Goal: Information Seeking & Learning: Find contact information

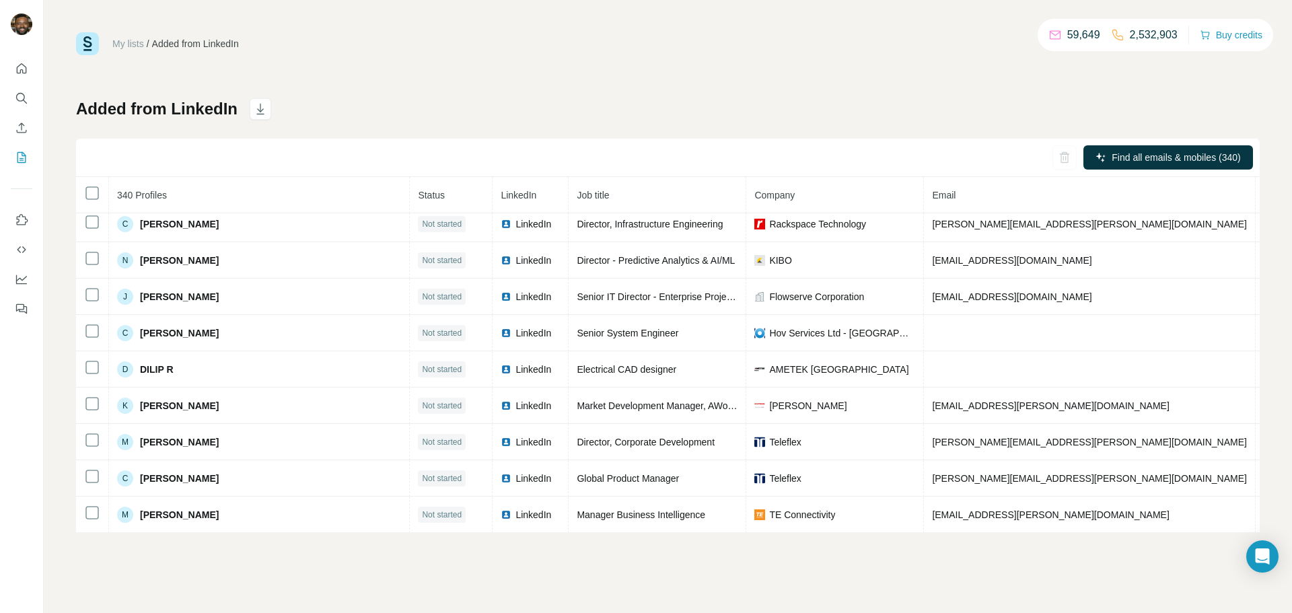
scroll to position [1316, 0]
click at [24, 106] on button "Search" at bounding box center [22, 98] width 22 height 24
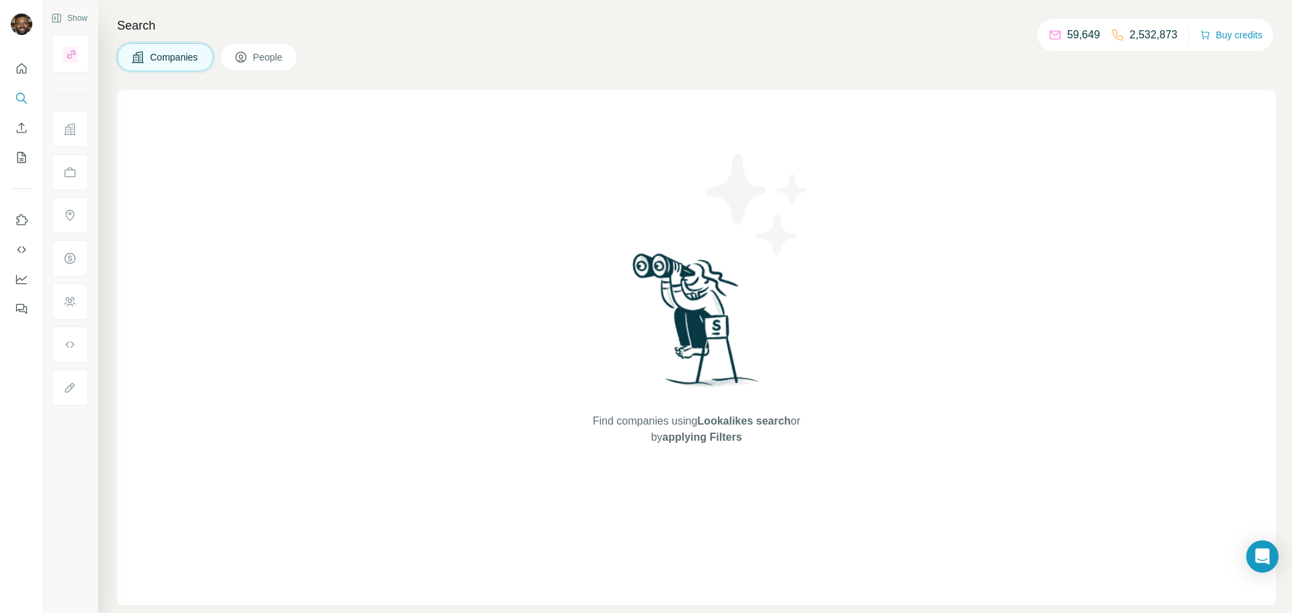
click at [254, 71] on button "People" at bounding box center [259, 57] width 78 height 28
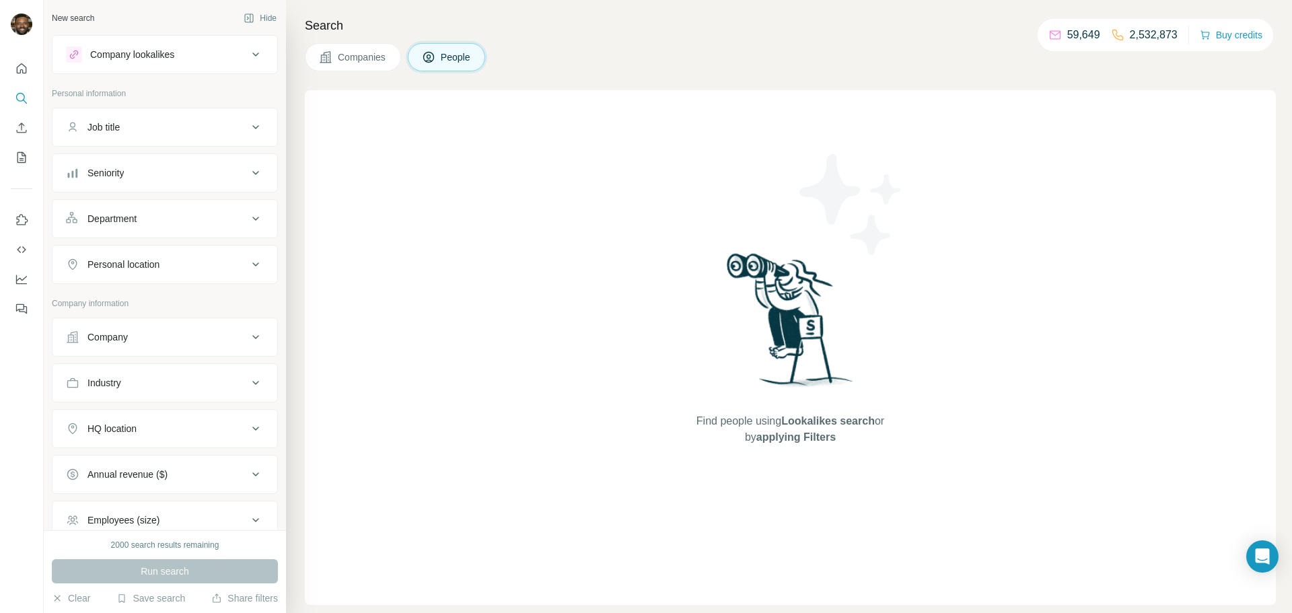
click at [156, 338] on div "Company" at bounding box center [157, 336] width 182 height 13
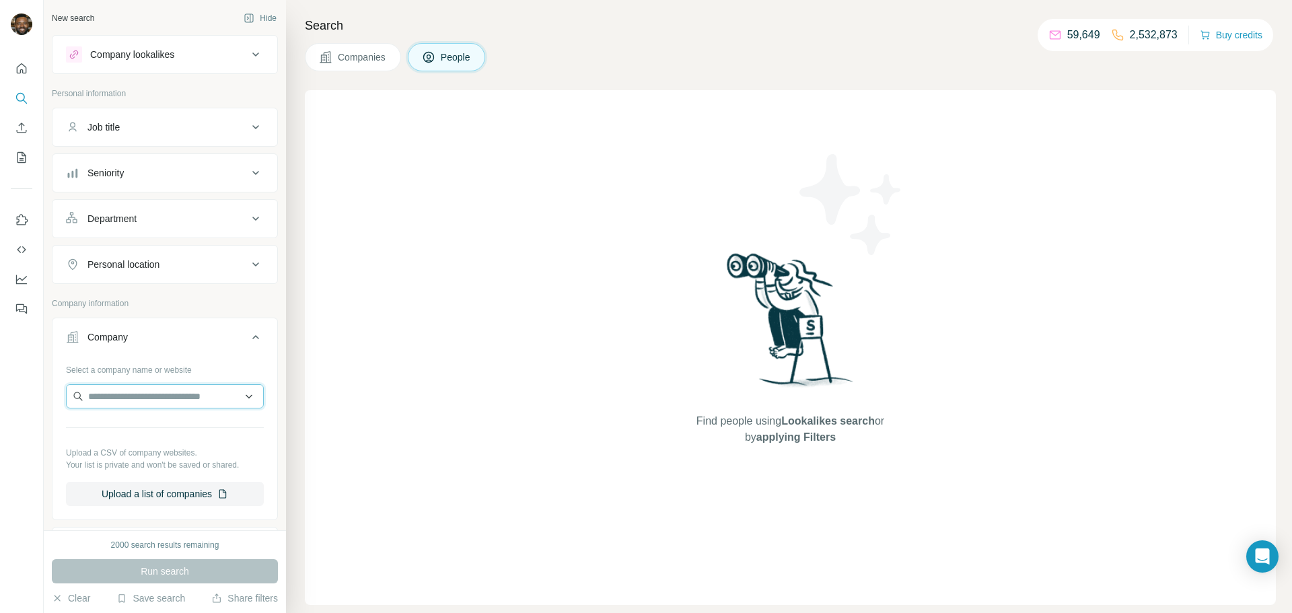
click at [147, 398] on input "text" at bounding box center [165, 396] width 198 height 24
type input "***"
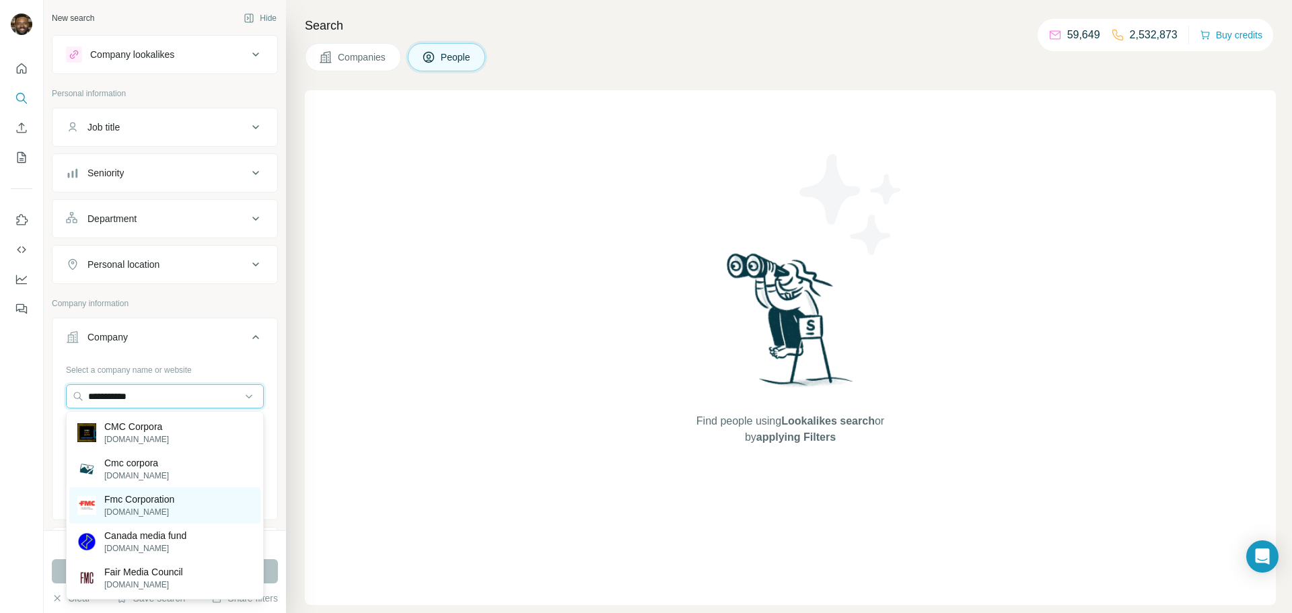
type input "**********"
click at [174, 502] on p "Fmc Corporation" at bounding box center [139, 499] width 70 height 13
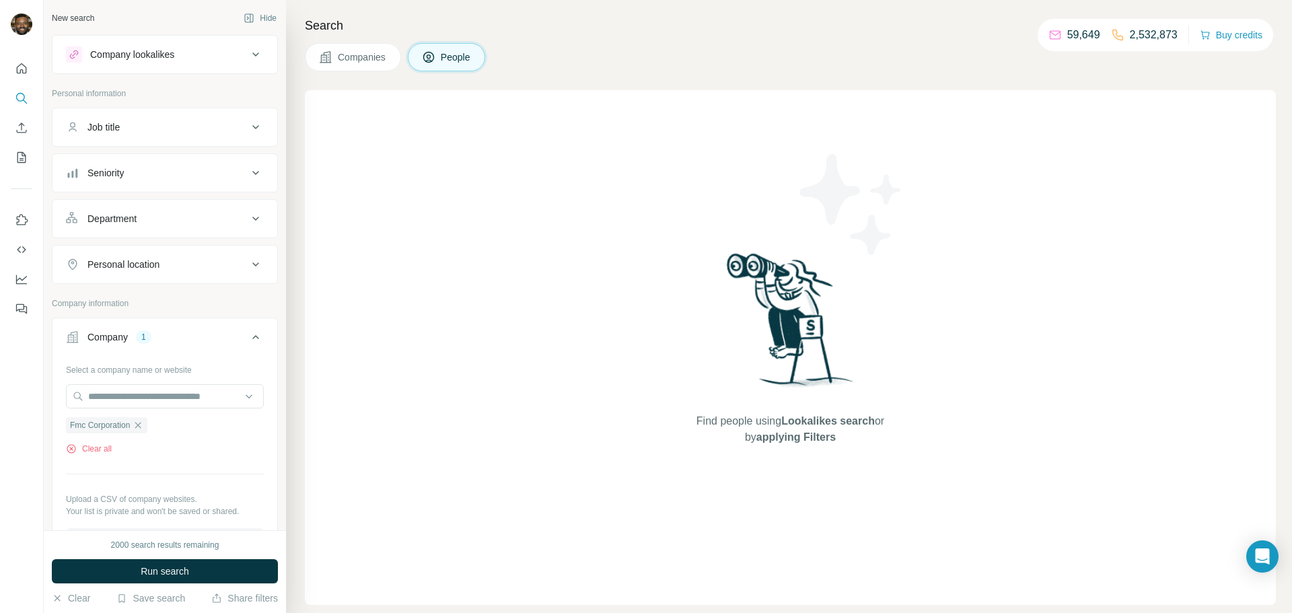
click at [172, 124] on div "Job title" at bounding box center [157, 126] width 182 height 13
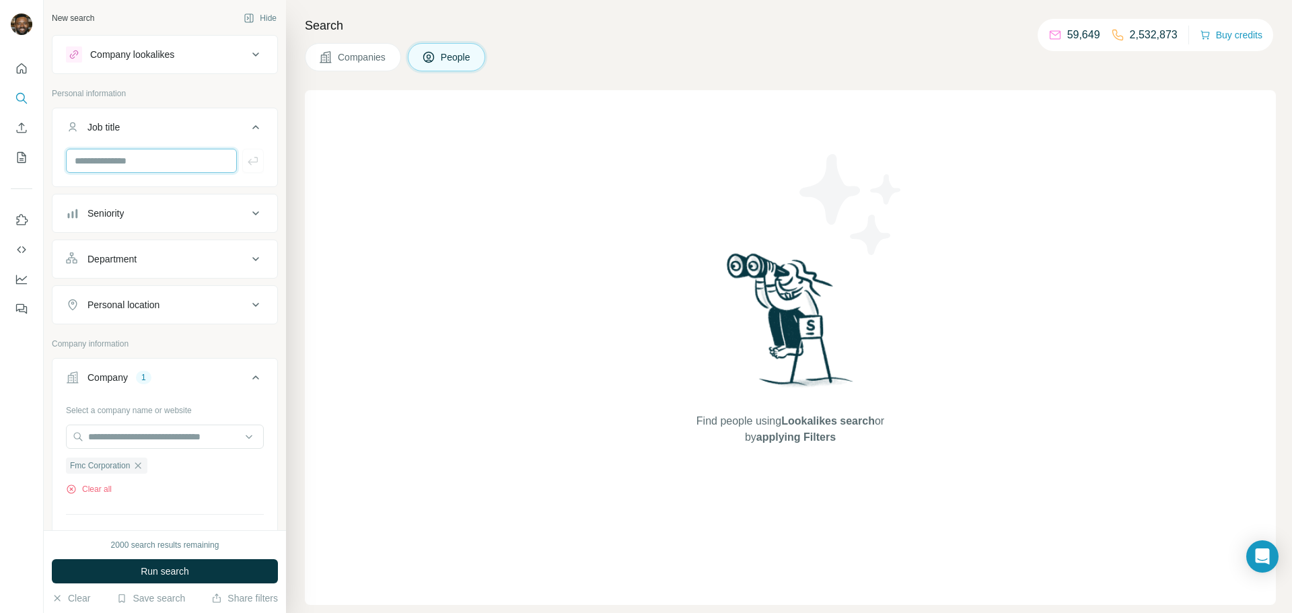
click at [193, 160] on input "text" at bounding box center [151, 161] width 171 height 24
paste input "**********"
type input "**********"
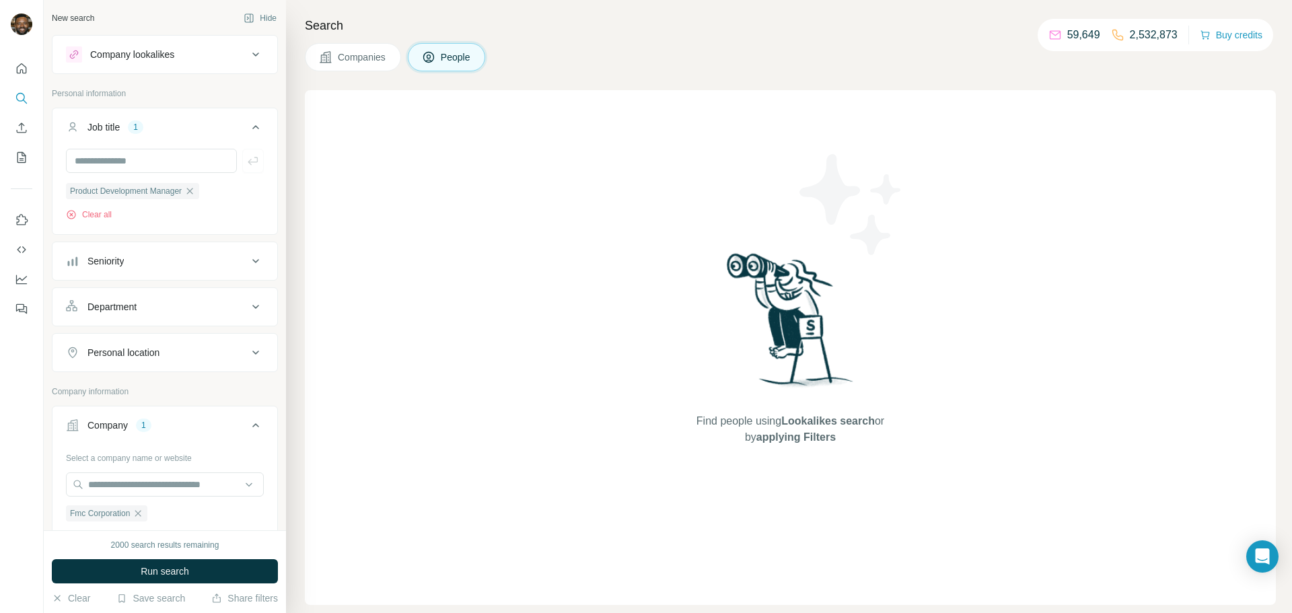
click at [206, 359] on div "Personal location" at bounding box center [157, 352] width 182 height 13
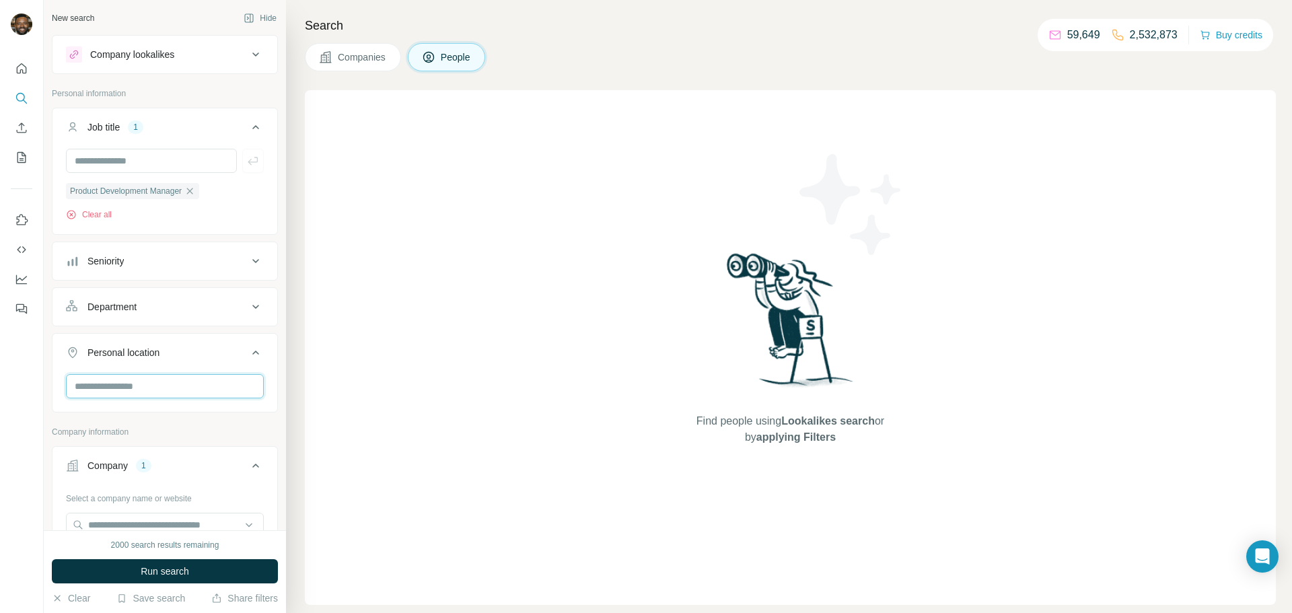
click at [177, 388] on input "text" at bounding box center [165, 386] width 198 height 24
type input "*****"
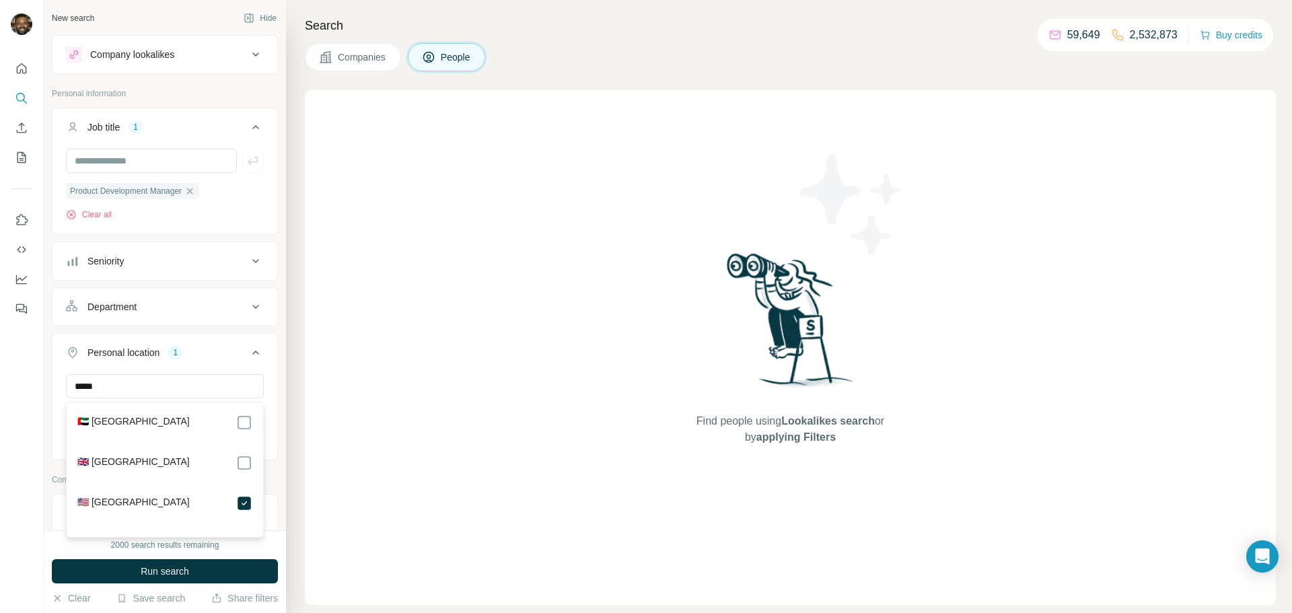
click at [253, 363] on button "Personal location 1" at bounding box center [164, 355] width 225 height 38
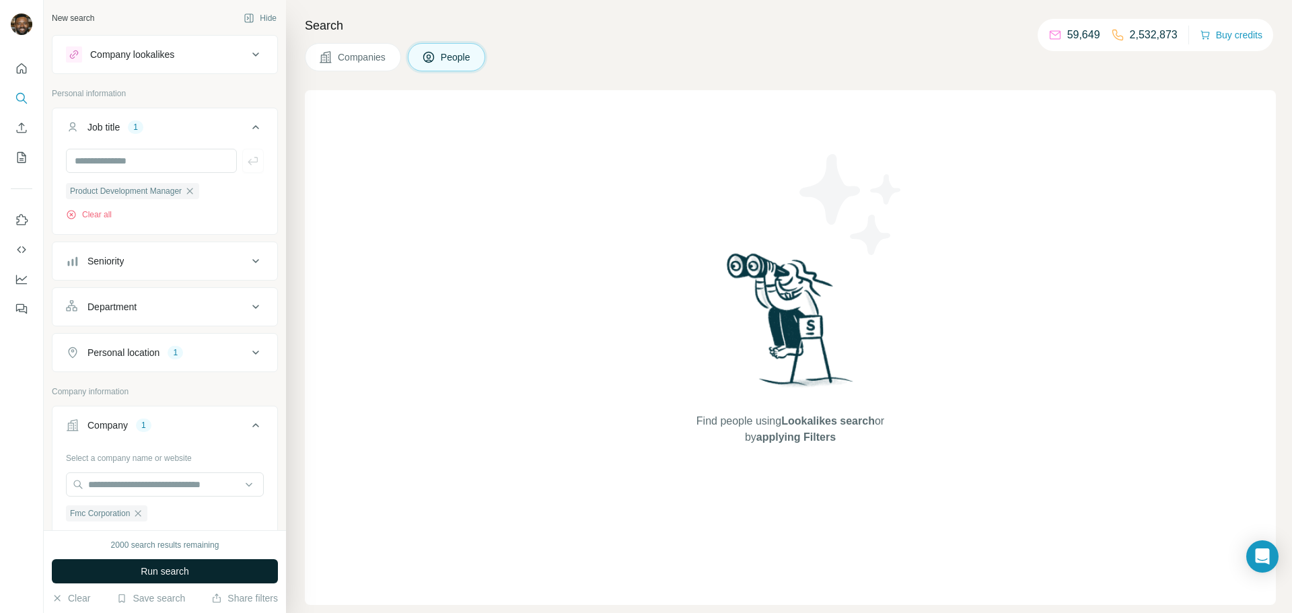
click at [143, 575] on span "Run search" at bounding box center [165, 571] width 48 height 13
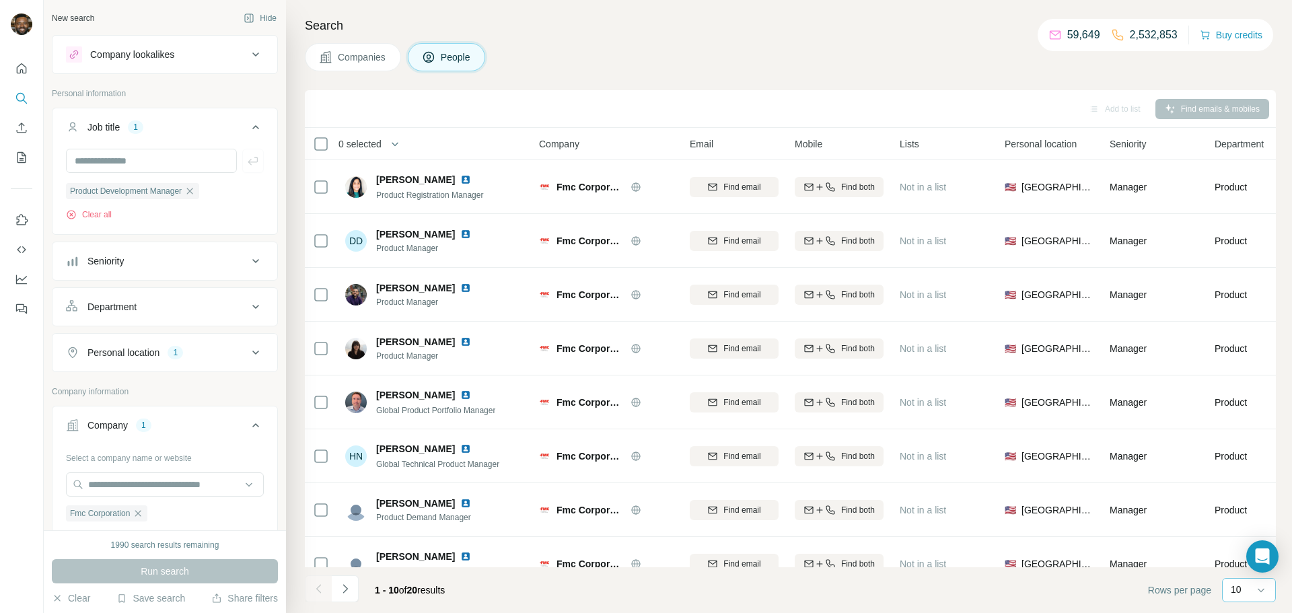
click at [1231, 593] on p "10" at bounding box center [1236, 589] width 11 height 13
click at [1238, 511] on p "40" at bounding box center [1238, 511] width 11 height 13
click at [274, 20] on button "Hide" at bounding box center [260, 18] width 52 height 20
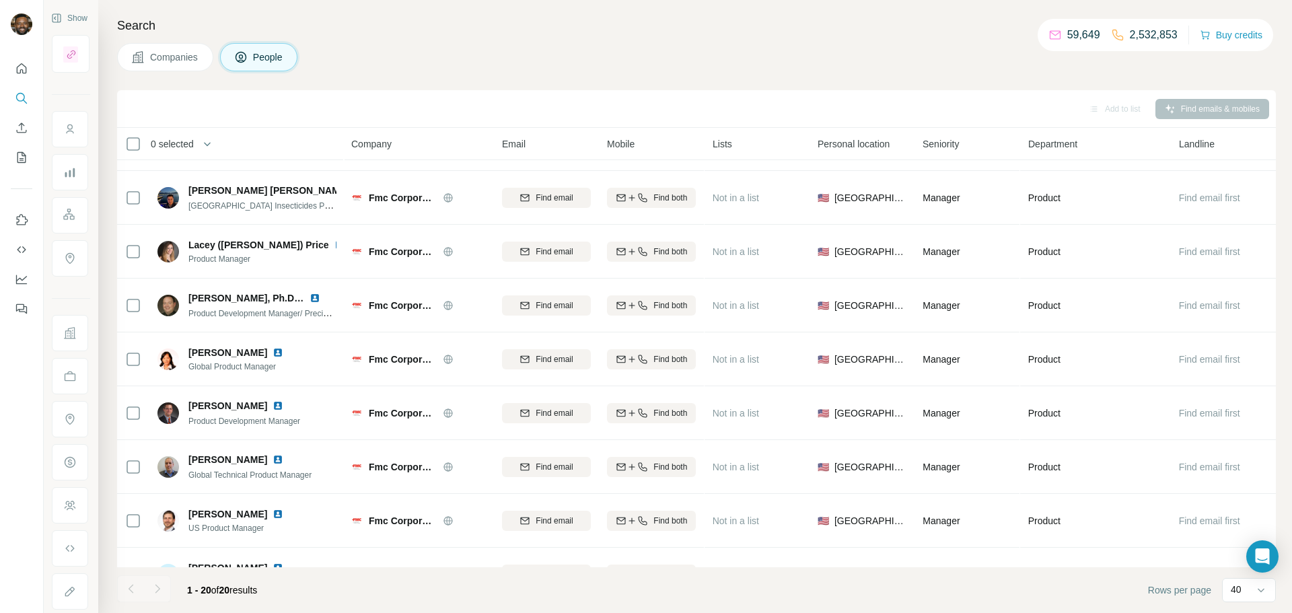
scroll to position [505, 0]
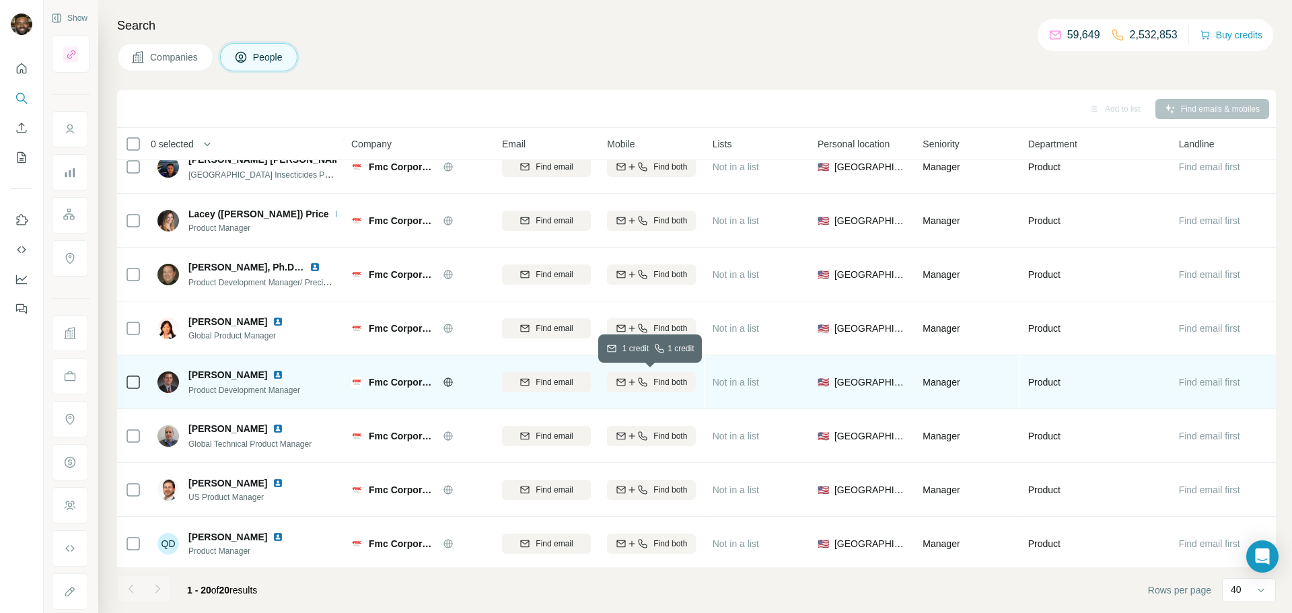
click at [648, 386] on div "Find both" at bounding box center [651, 382] width 89 height 12
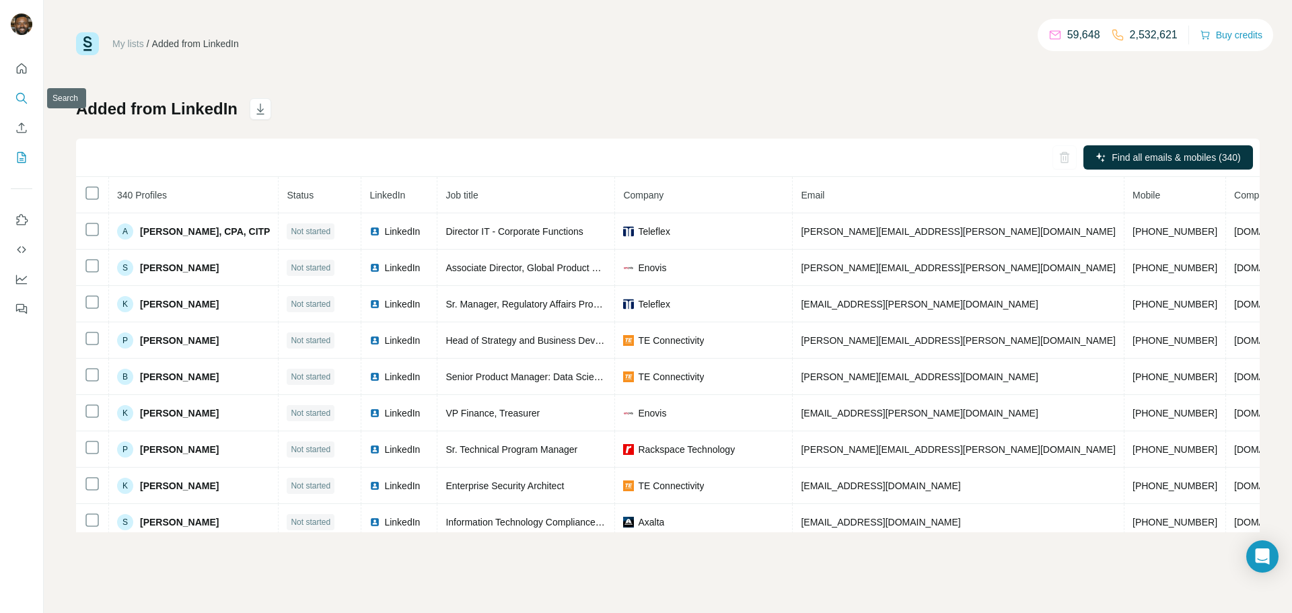
click at [17, 89] on button "Search" at bounding box center [22, 98] width 22 height 24
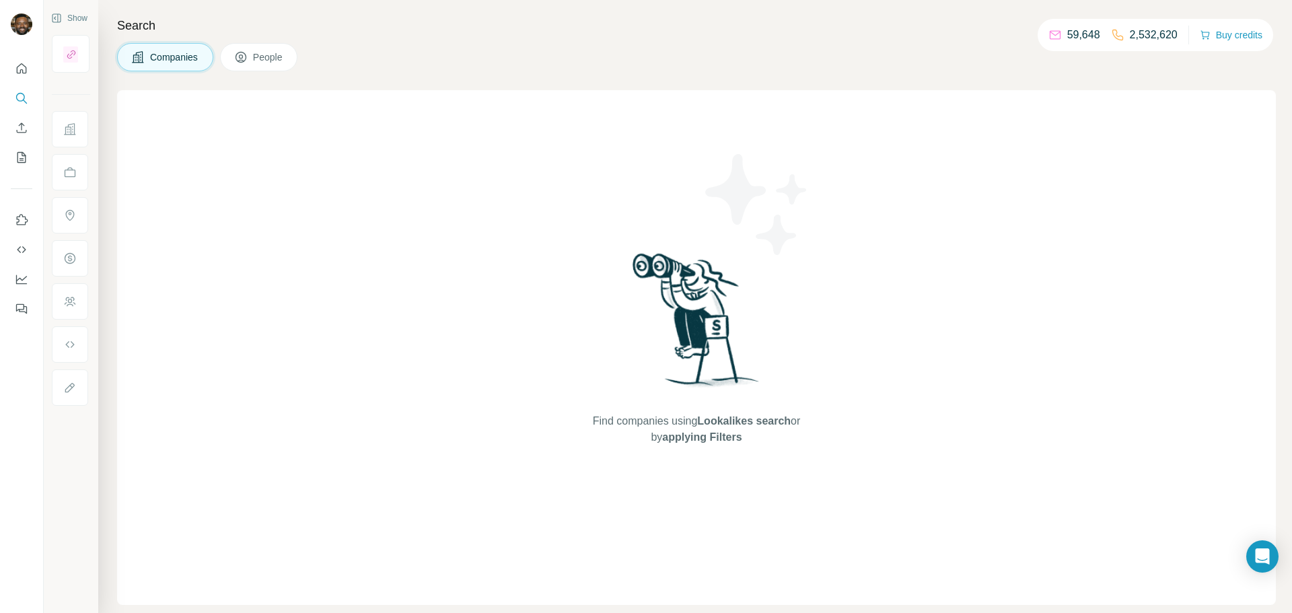
click at [245, 59] on icon at bounding box center [240, 56] width 13 height 13
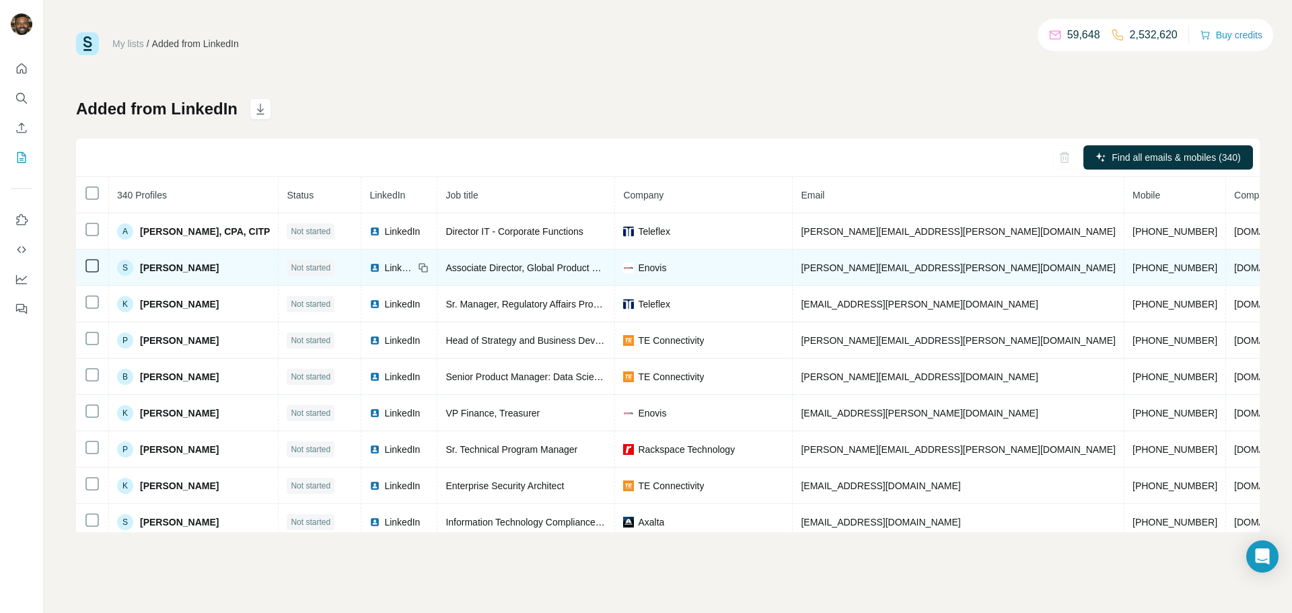
click at [666, 271] on span "Enovis" at bounding box center [652, 267] width 28 height 13
click at [634, 263] on img at bounding box center [628, 267] width 11 height 11
click at [1234, 265] on span "[DOMAIN_NAME]" at bounding box center [1271, 267] width 75 height 11
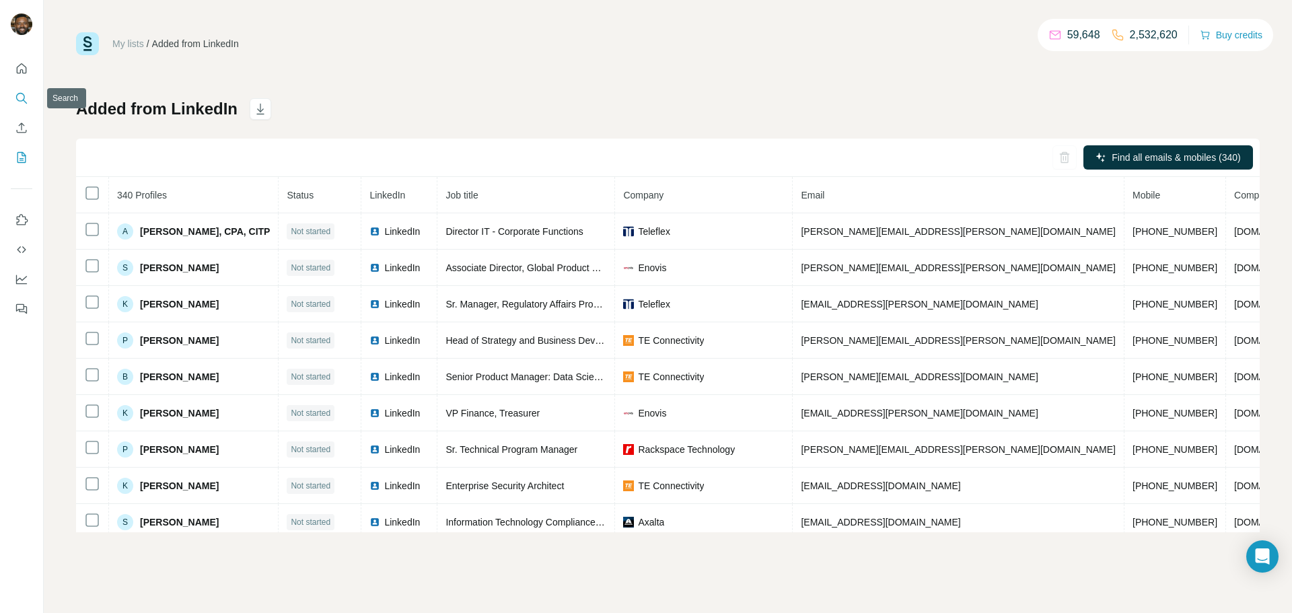
click at [22, 92] on icon "Search" at bounding box center [21, 98] width 13 height 13
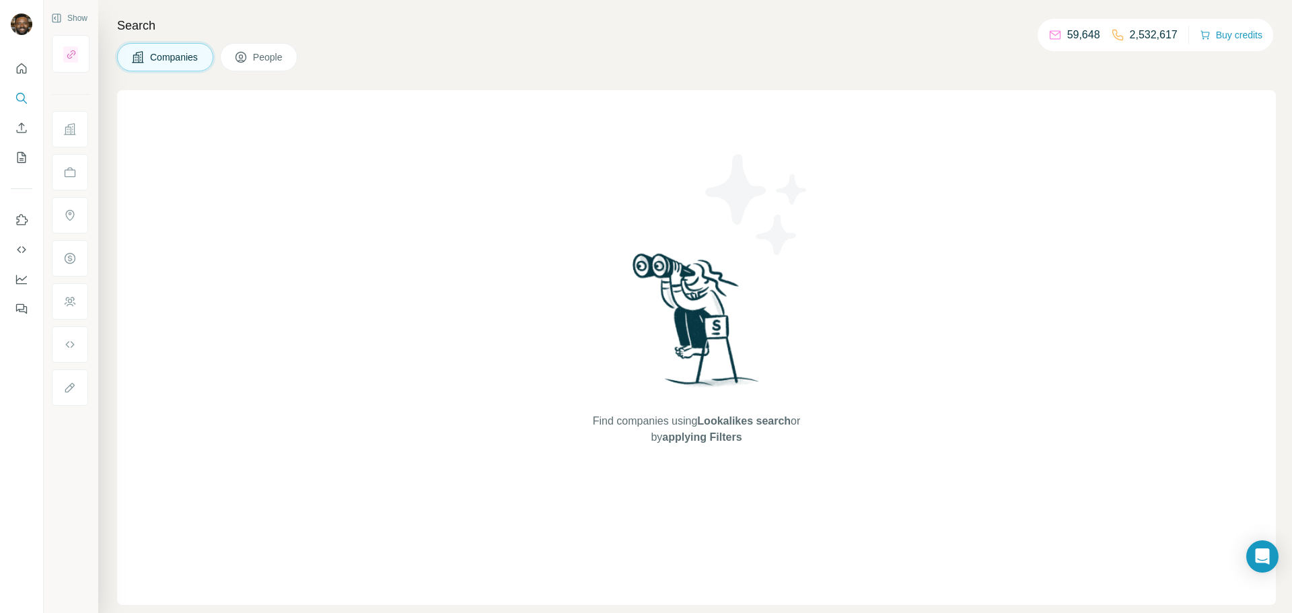
click at [244, 52] on icon at bounding box center [240, 56] width 13 height 13
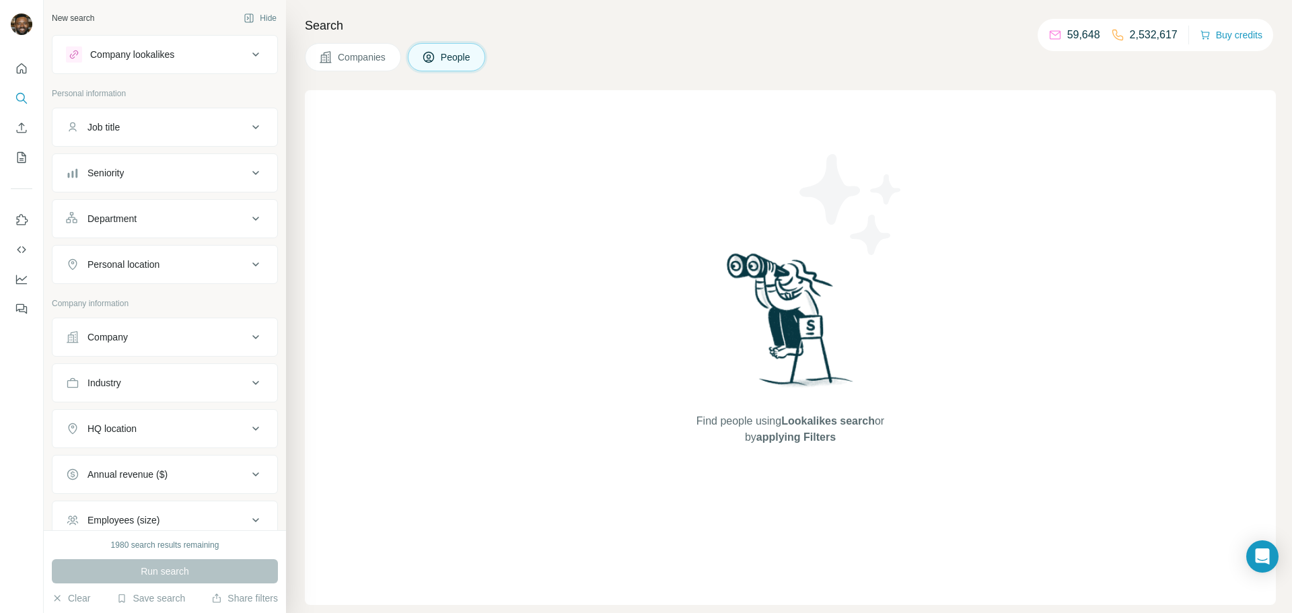
click at [170, 127] on div "Job title" at bounding box center [157, 126] width 182 height 13
click at [173, 166] on input "text" at bounding box center [151, 161] width 171 height 24
paste input "**********"
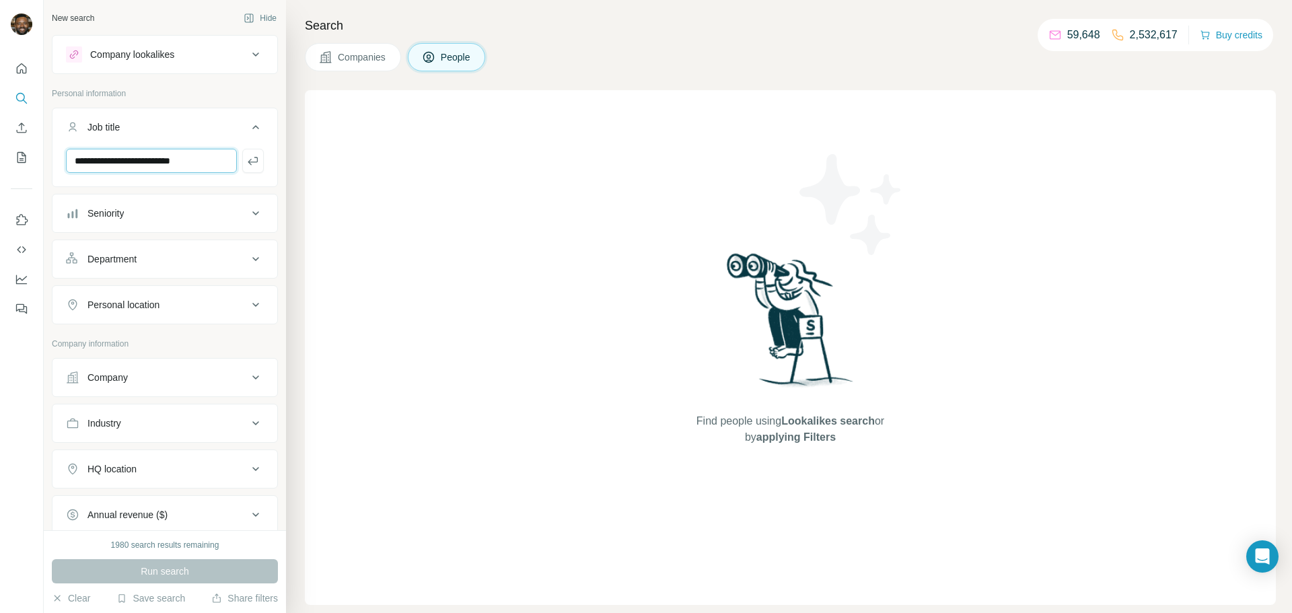
type input "**********"
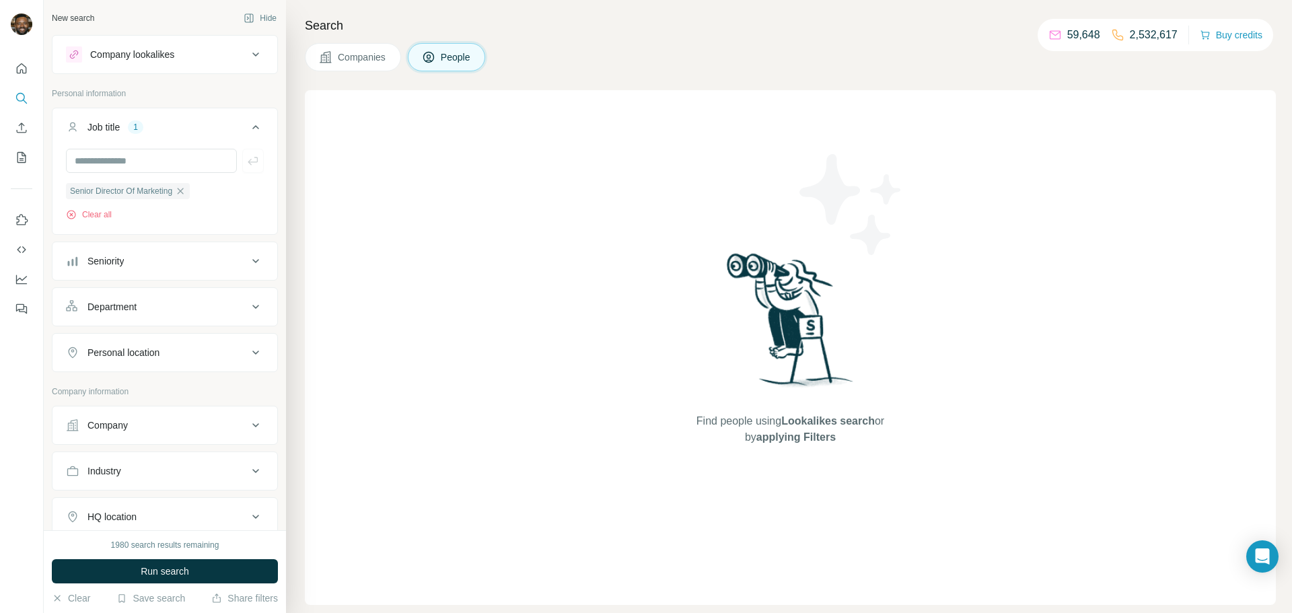
click at [194, 354] on div "Personal location" at bounding box center [157, 352] width 182 height 13
click at [196, 389] on input "text" at bounding box center [165, 386] width 198 height 24
type input "******"
click at [206, 501] on div "🇺🇸 [GEOGRAPHIC_DATA]" at bounding box center [164, 503] width 175 height 16
click at [251, 352] on icon at bounding box center [256, 353] width 16 height 16
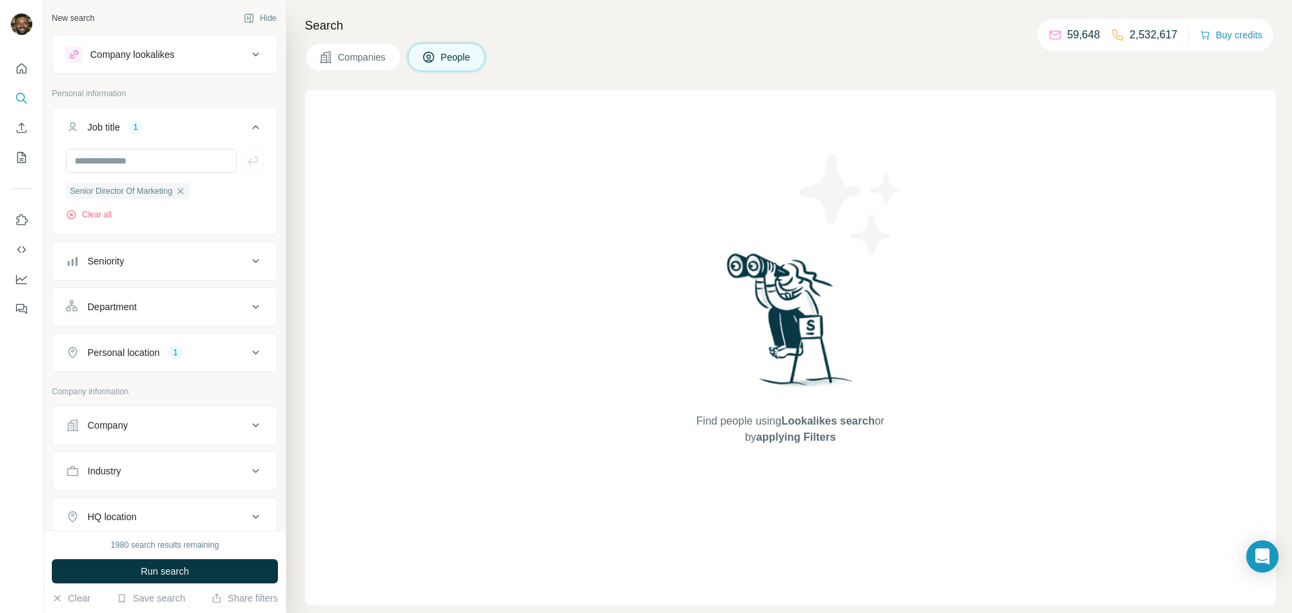
click at [169, 437] on button "Company" at bounding box center [164, 425] width 225 height 32
click at [190, 478] on input "text" at bounding box center [165, 484] width 198 height 24
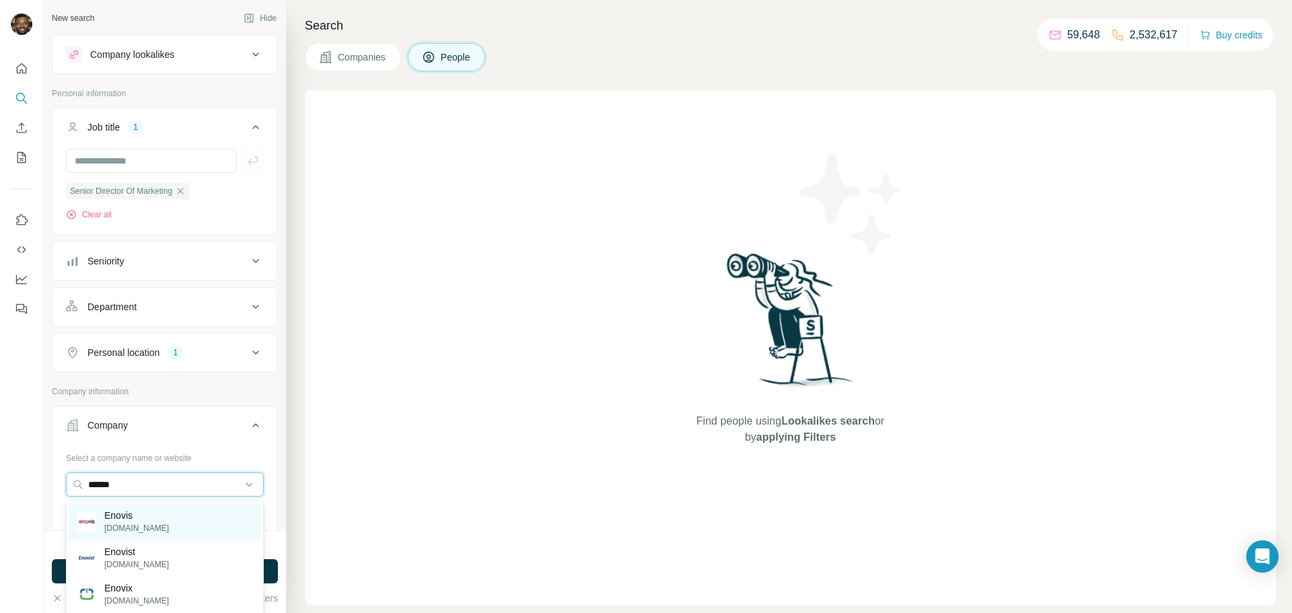
type input "******"
click at [166, 521] on div "Enovis enovis.com" at bounding box center [164, 521] width 191 height 36
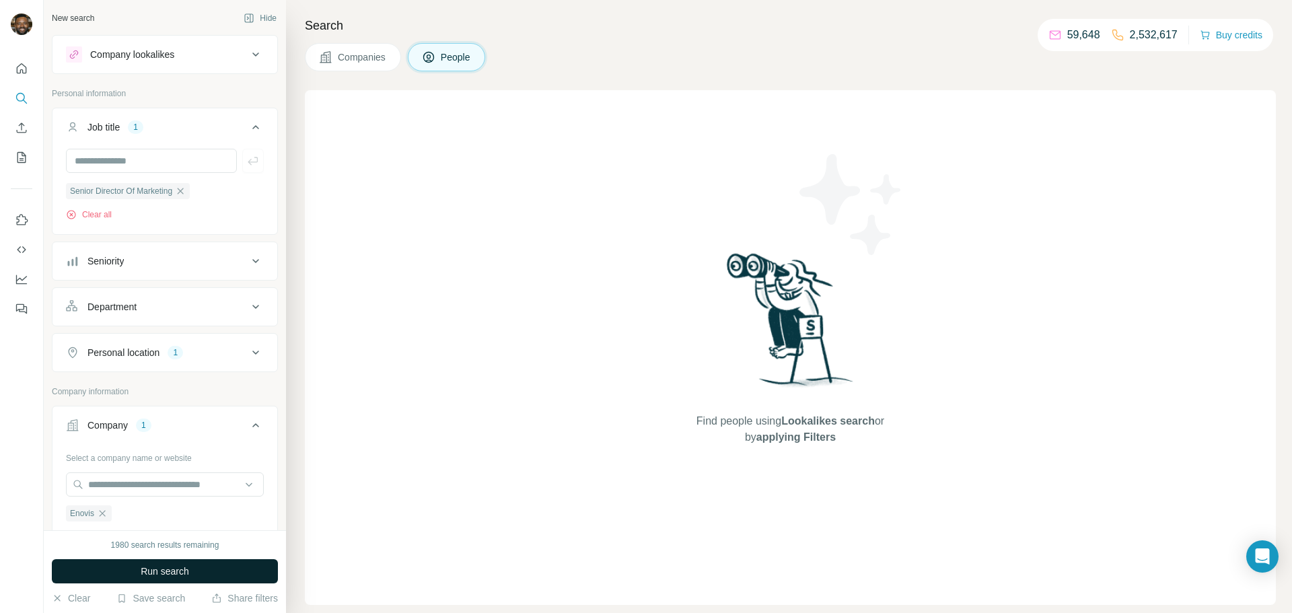
click at [171, 571] on span "Run search" at bounding box center [165, 571] width 48 height 13
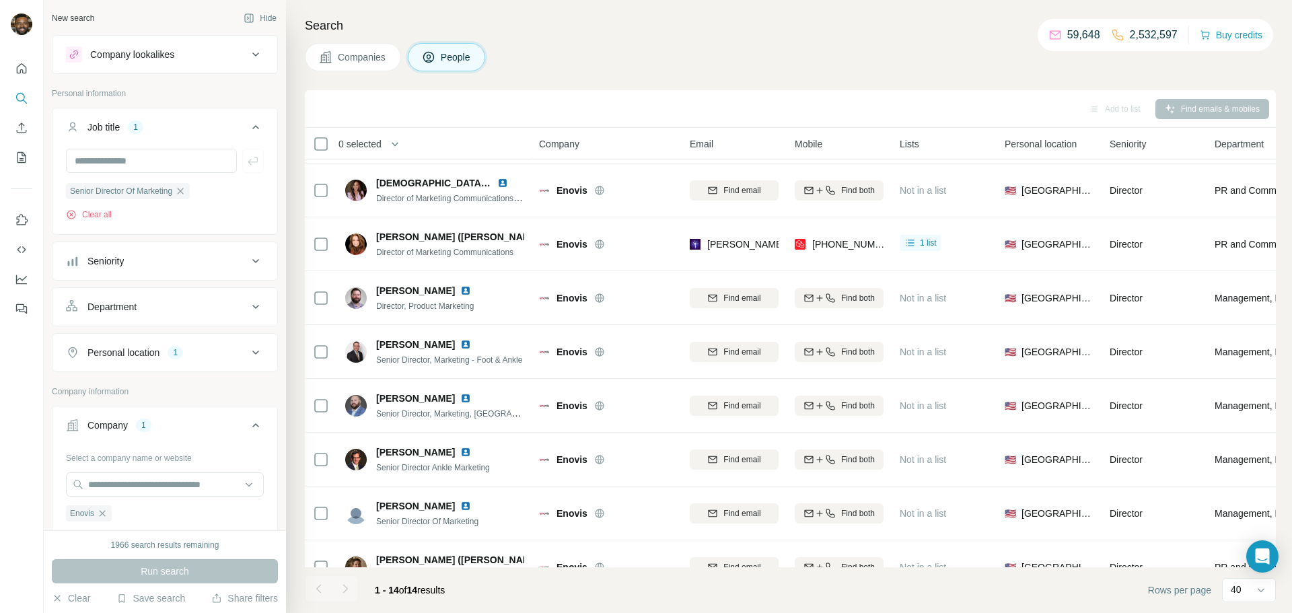
scroll to position [347, 0]
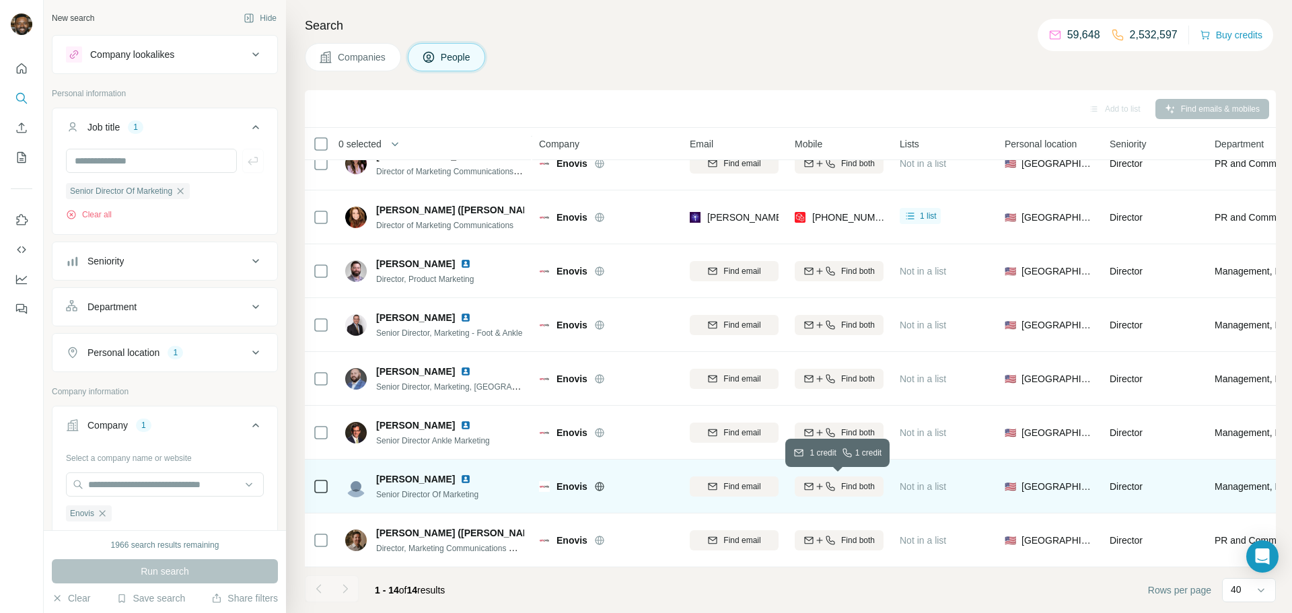
click at [841, 489] on span "Find both" at bounding box center [858, 486] width 34 height 12
click at [460, 478] on img at bounding box center [465, 479] width 11 height 11
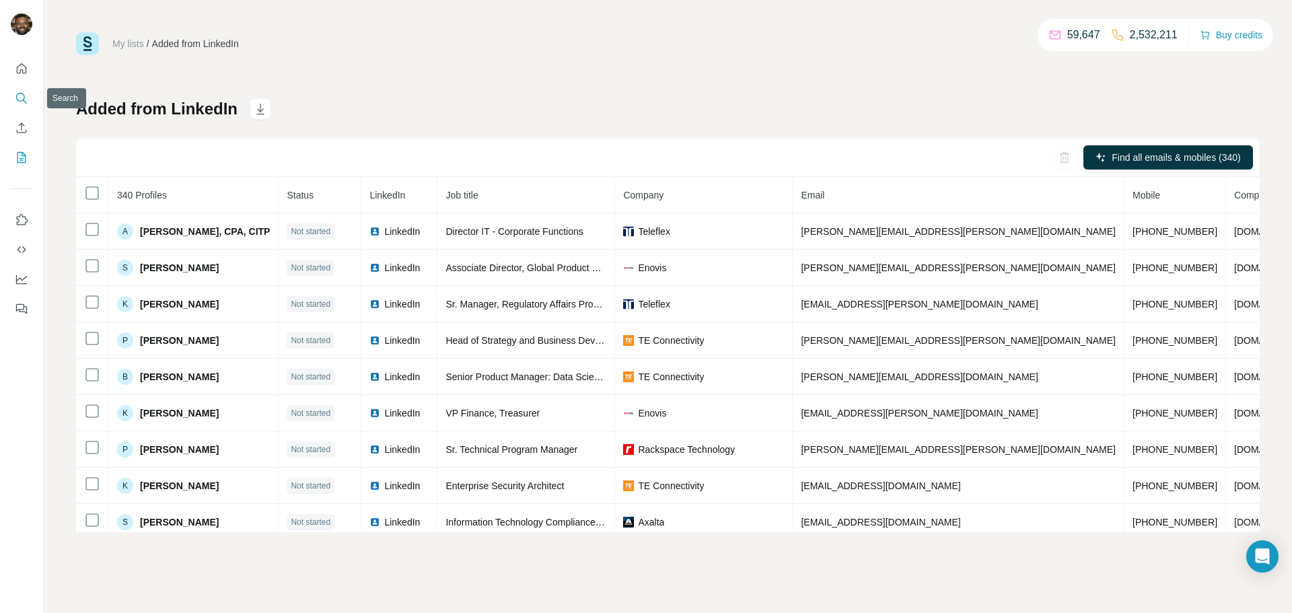
click at [13, 102] on button "Search" at bounding box center [22, 98] width 22 height 24
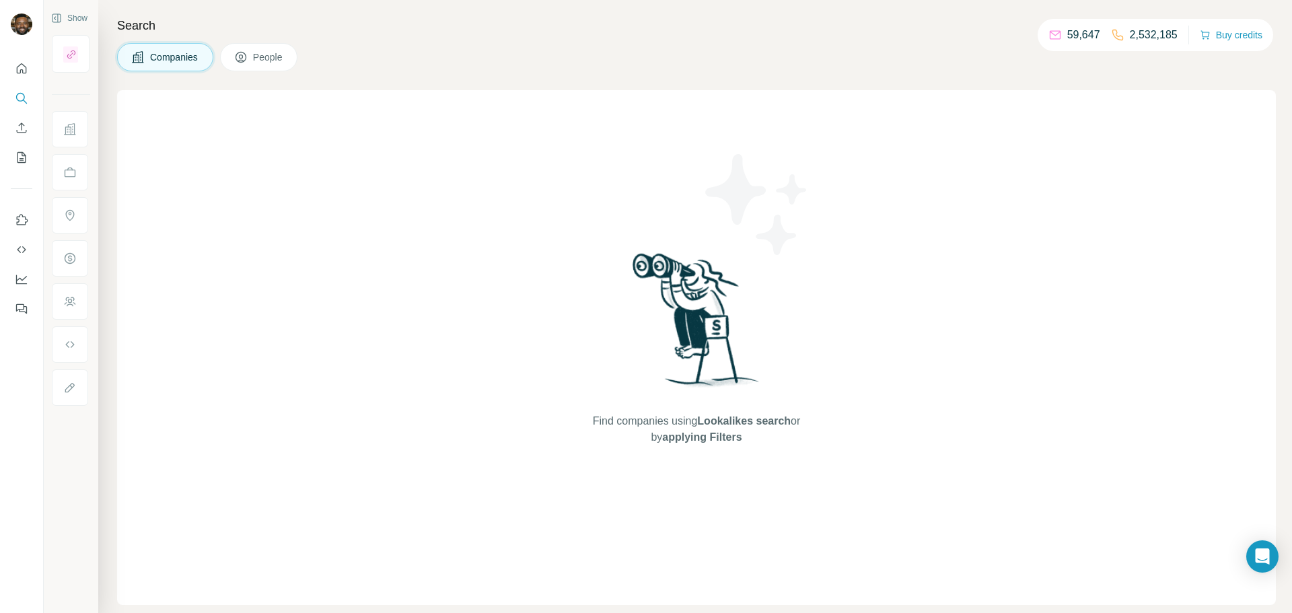
click at [271, 47] on button "People" at bounding box center [259, 57] width 78 height 28
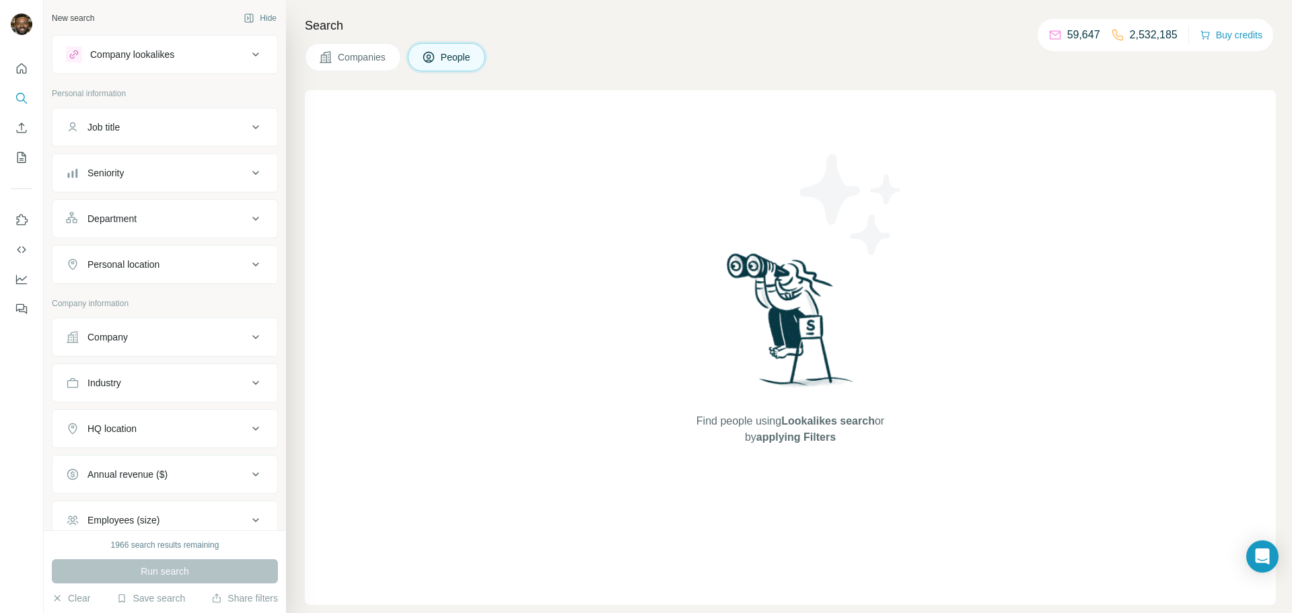
click at [172, 128] on div "Job title" at bounding box center [157, 126] width 182 height 13
click at [165, 158] on input "text" at bounding box center [151, 161] width 171 height 24
paste input "**********"
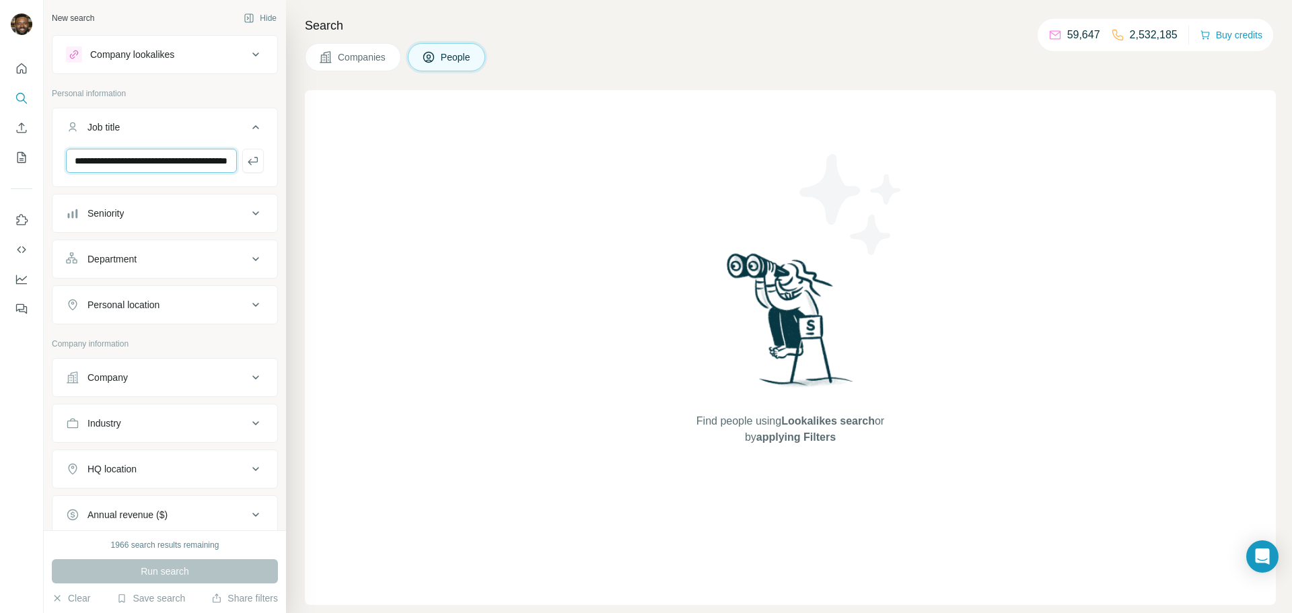
scroll to position [0, 58]
type input "**********"
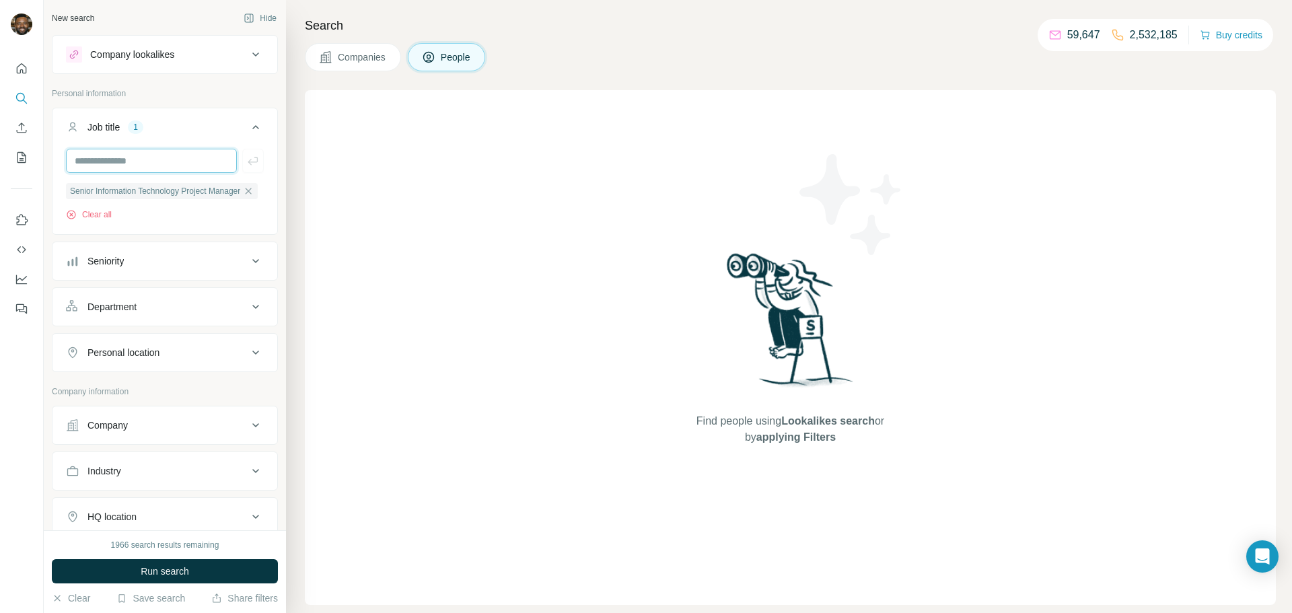
scroll to position [0, 0]
click at [178, 359] on div "Personal location" at bounding box center [157, 352] width 182 height 13
click at [180, 394] on input "text" at bounding box center [165, 386] width 198 height 24
type input "******"
click at [250, 354] on icon at bounding box center [256, 353] width 16 height 16
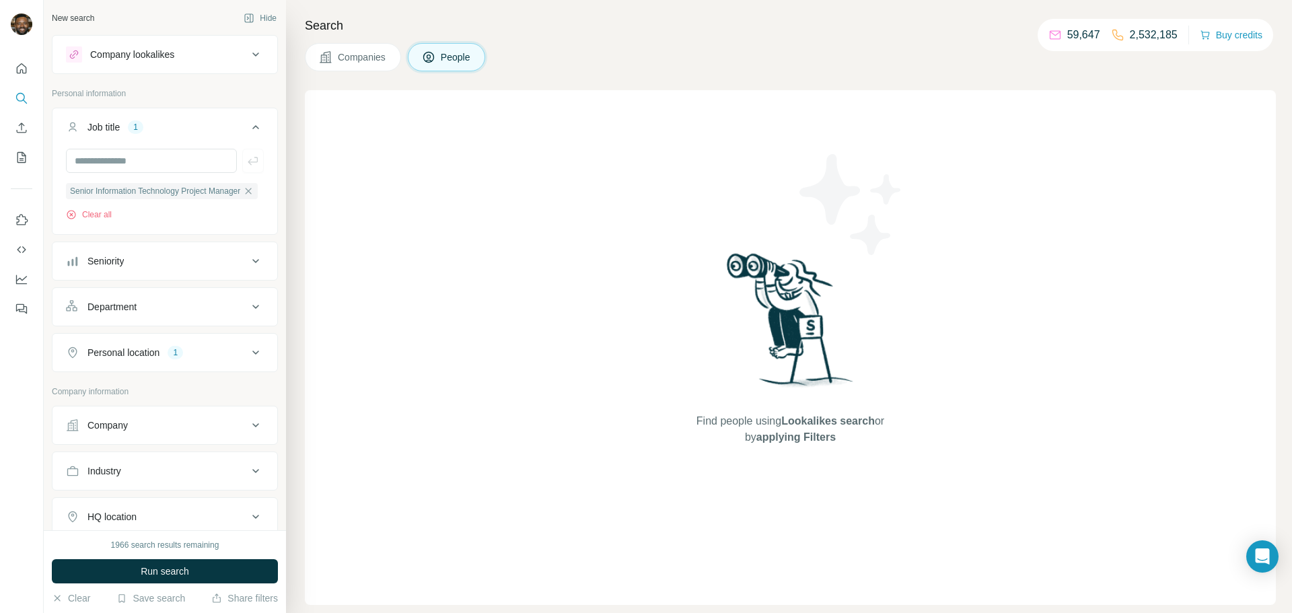
click at [153, 426] on div "Company" at bounding box center [157, 425] width 182 height 13
click at [150, 481] on input "text" at bounding box center [165, 484] width 198 height 24
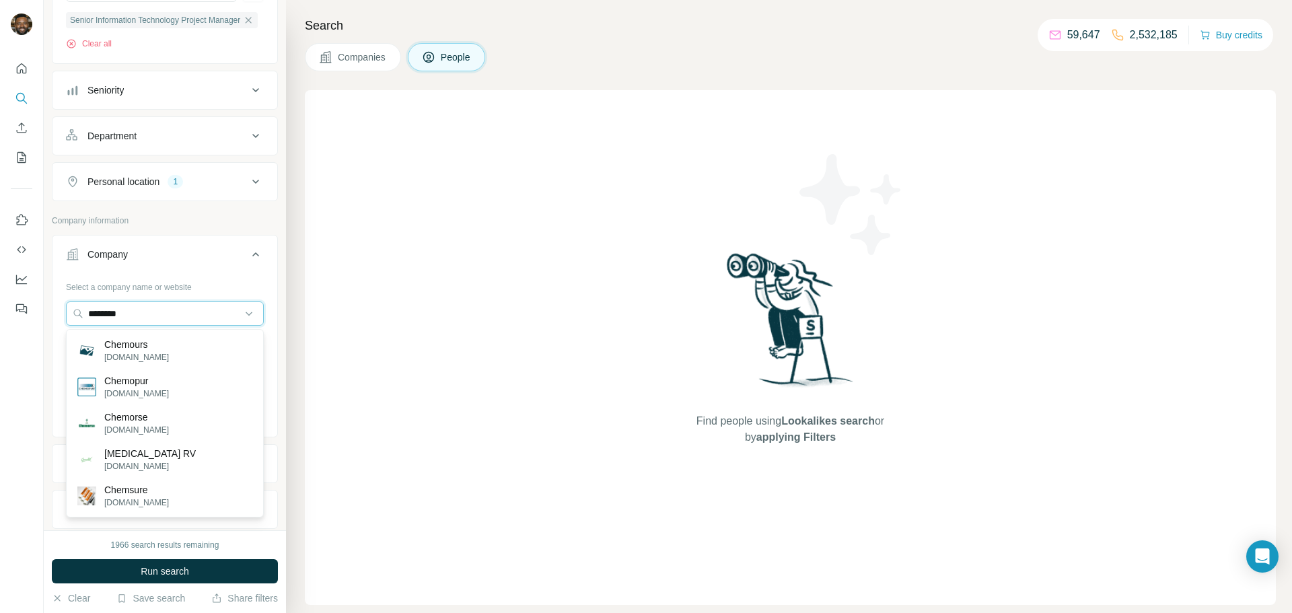
scroll to position [240, 0]
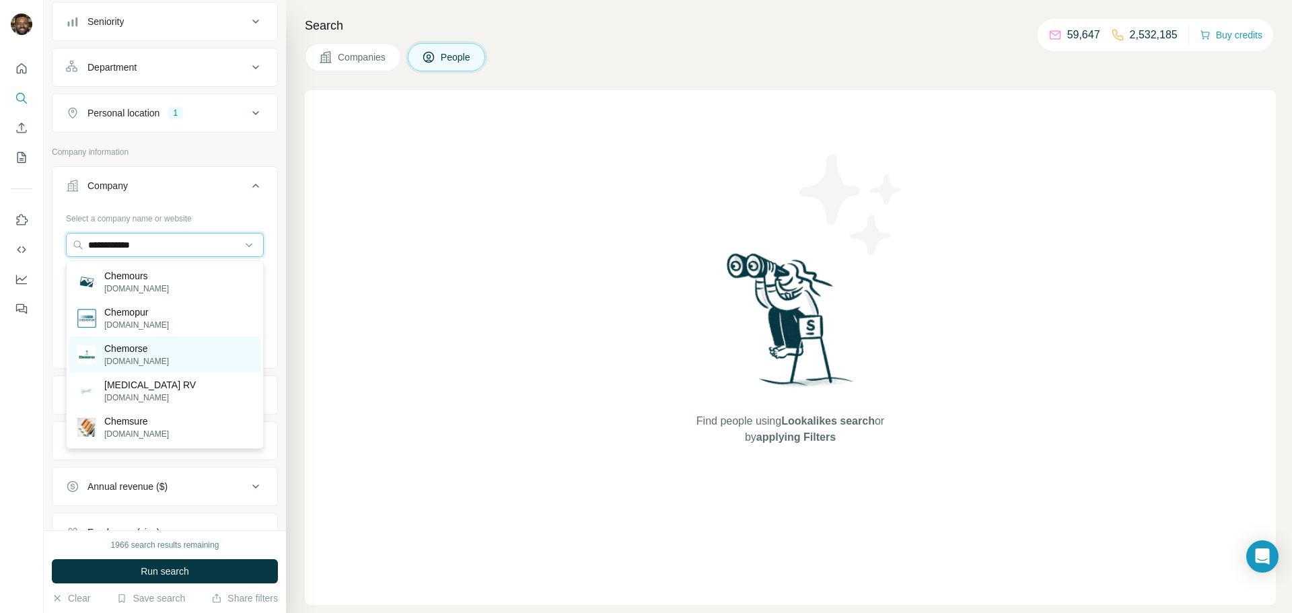
type input "**********"
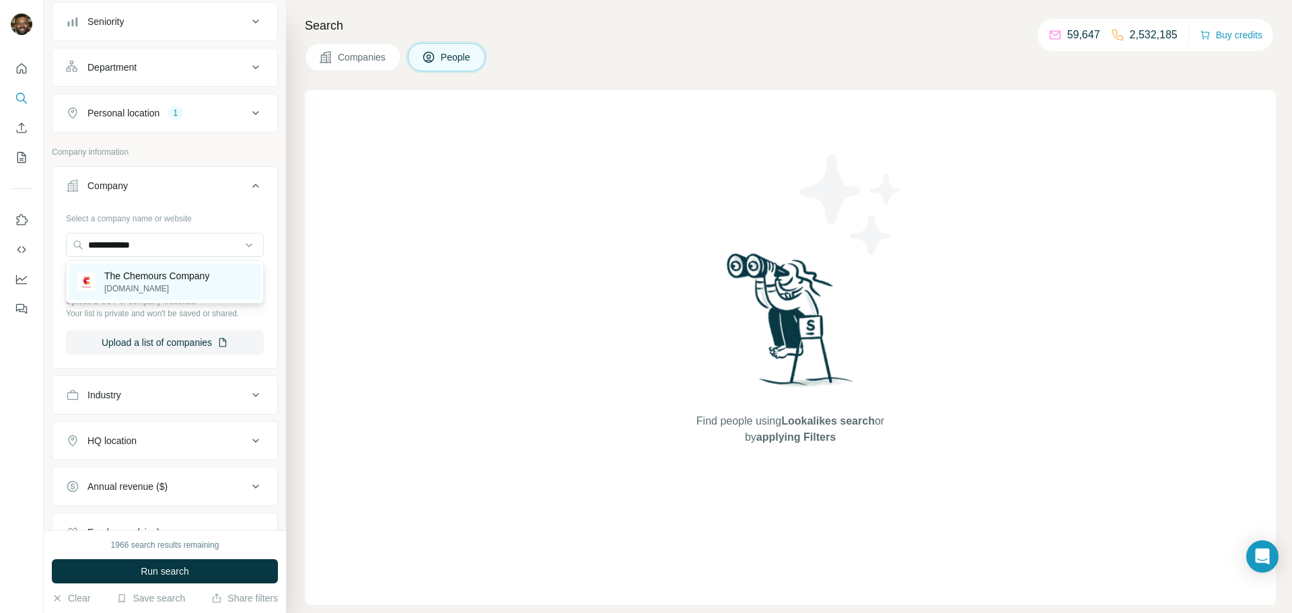
click at [168, 287] on p "[DOMAIN_NAME]" at bounding box center [156, 289] width 105 height 12
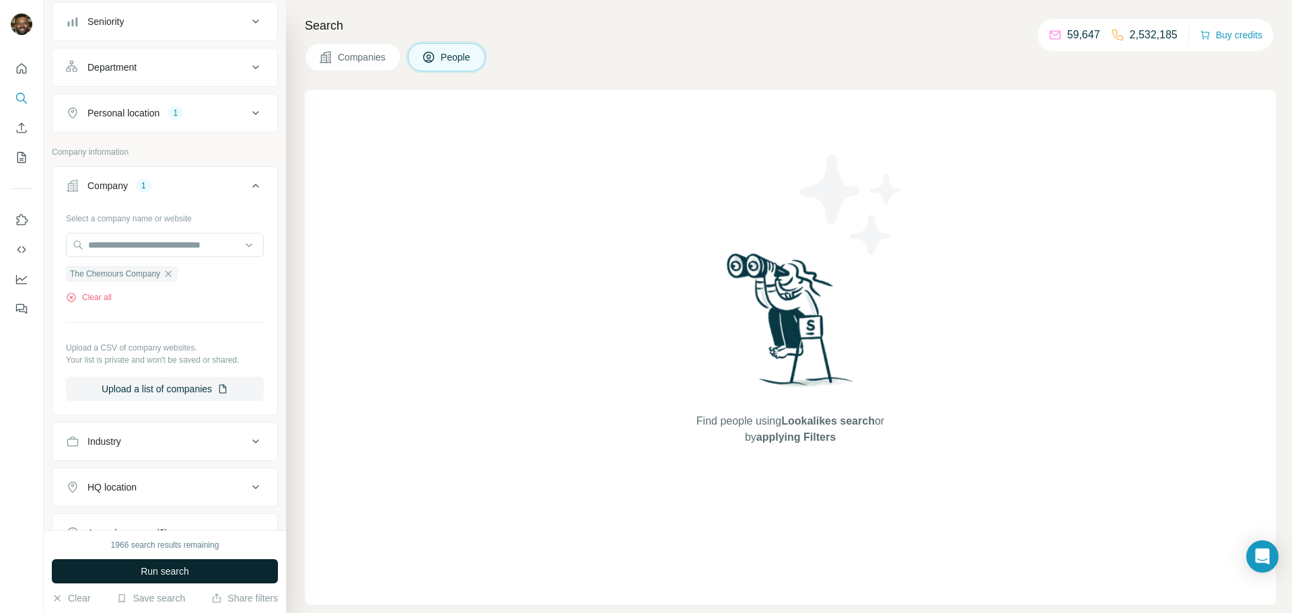
click at [149, 569] on span "Run search" at bounding box center [165, 571] width 48 height 13
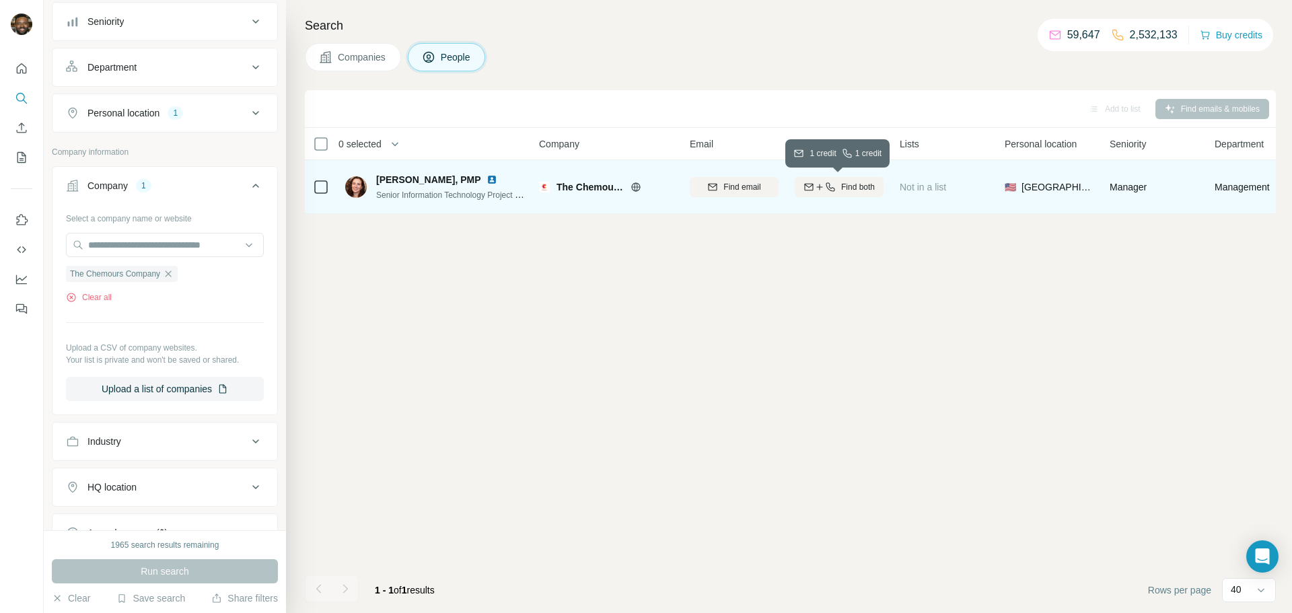
click at [833, 188] on icon "button" at bounding box center [830, 186] width 9 height 9
click at [935, 190] on span "1 list" at bounding box center [928, 186] width 17 height 12
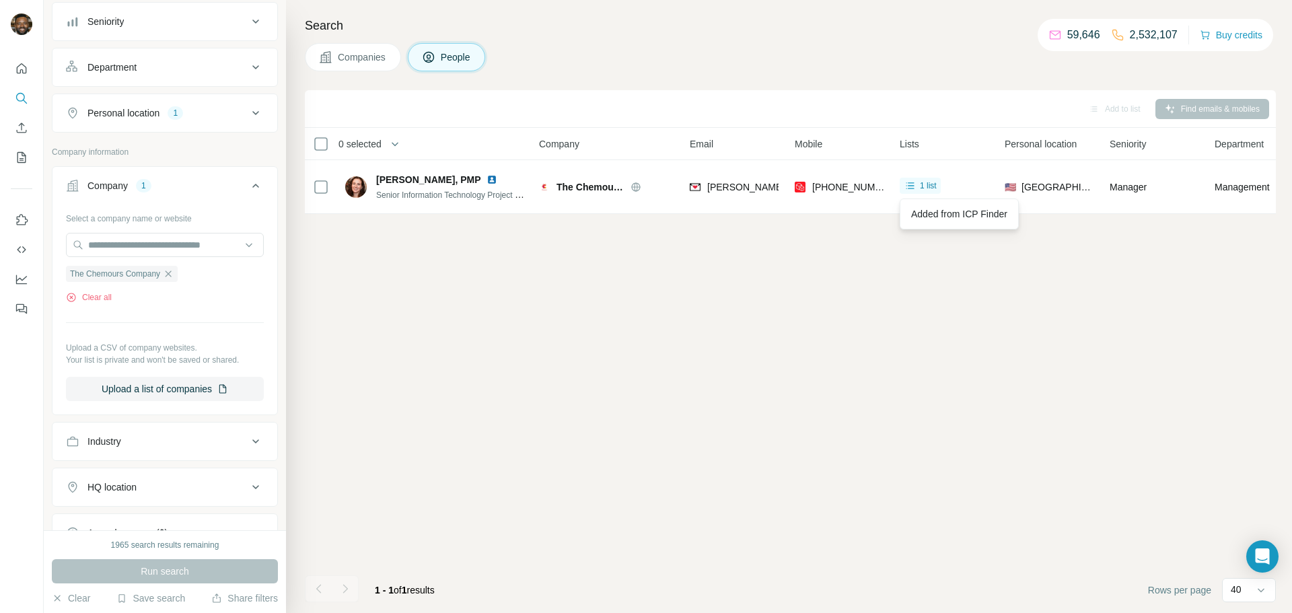
click at [866, 260] on div "Add to list Find emails & mobiles 0 selected People Company Email Mobile Lists …" at bounding box center [790, 351] width 971 height 523
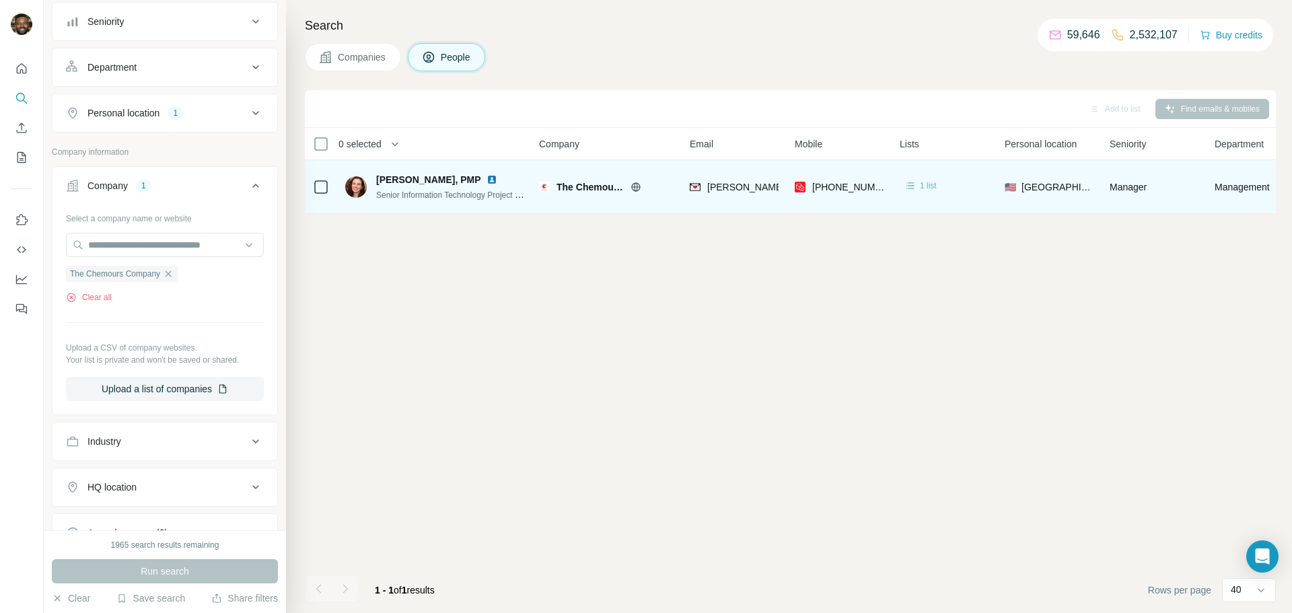
click at [920, 181] on span "1 list" at bounding box center [928, 186] width 17 height 12
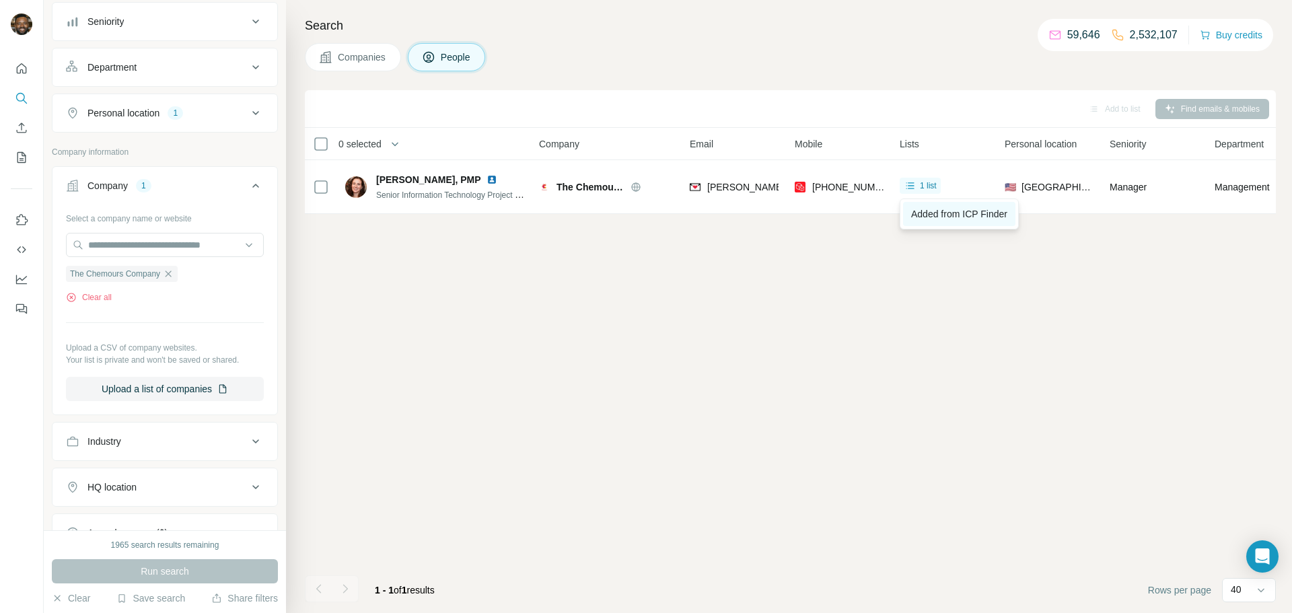
click at [931, 213] on span "Added from ICP Finder" at bounding box center [959, 214] width 96 height 11
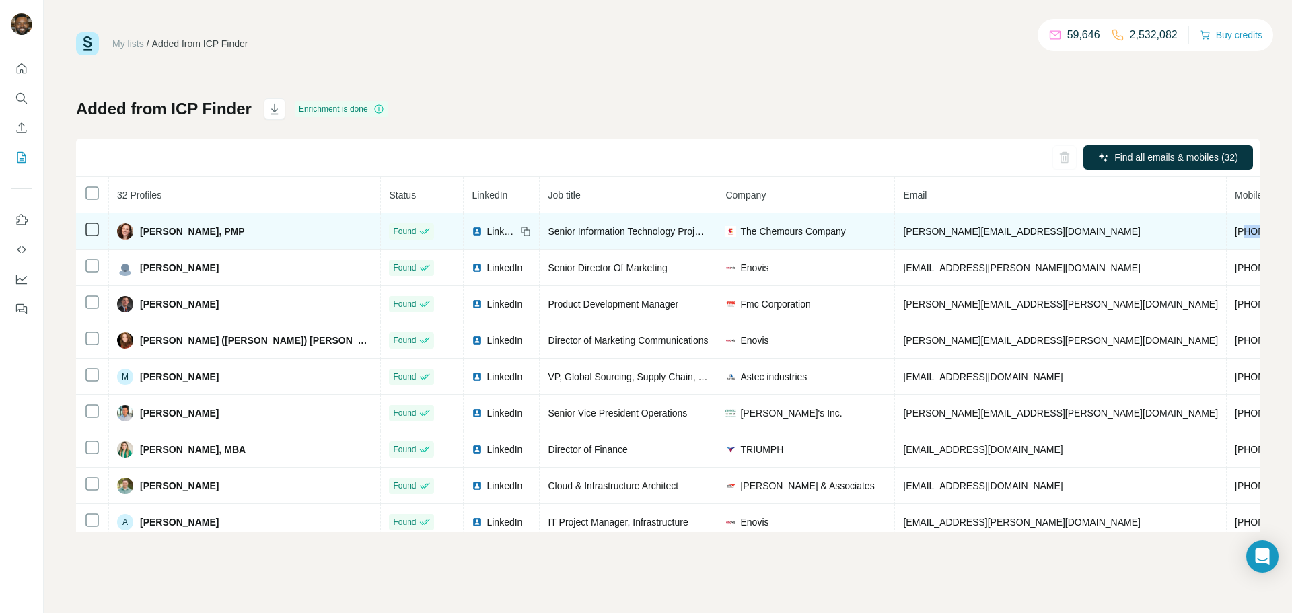
drag, startPoint x: 948, startPoint y: 228, endPoint x: 1026, endPoint y: 219, distance: 77.9
click at [1026, 219] on tr "Rachel Asimaz, PMP Found LinkedIn Senior Information Technology Project Manager…" at bounding box center [870, 231] width 1589 height 36
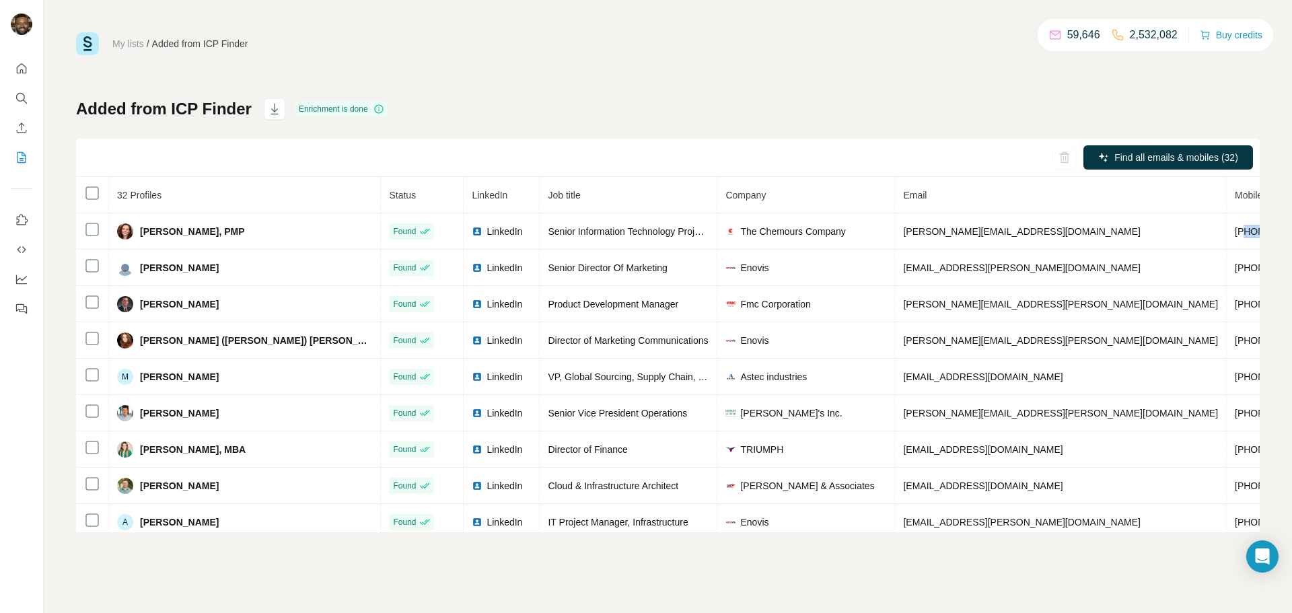
copy span "3024565956"
